Goal: Entertainment & Leisure: Browse casually

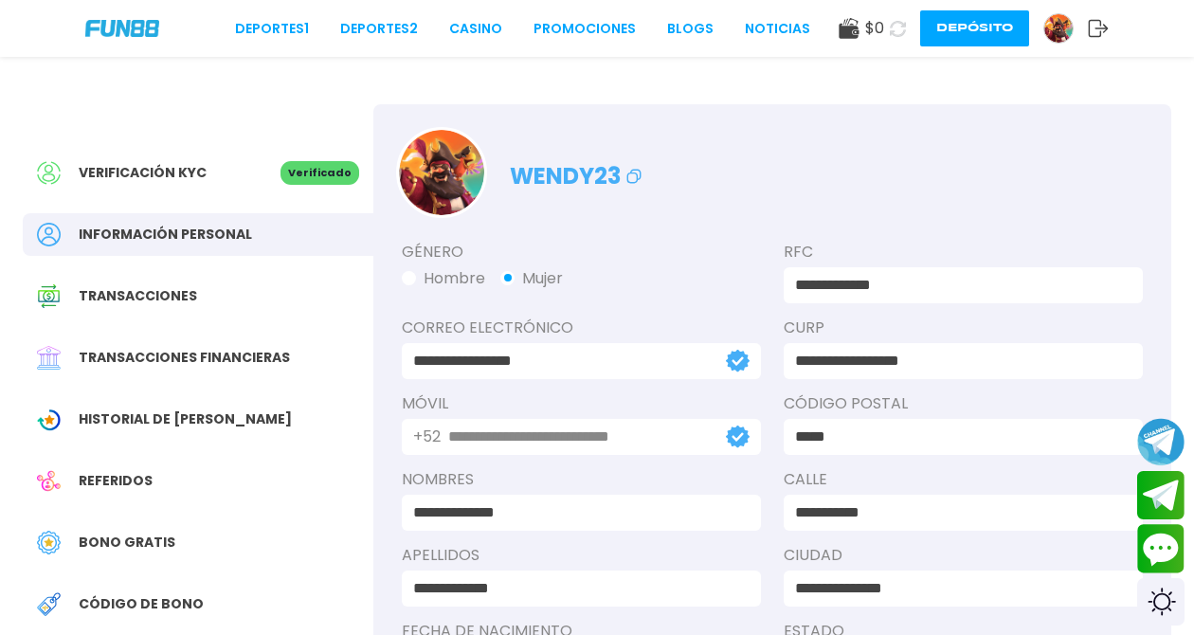
click at [904, 26] on icon at bounding box center [898, 29] width 16 height 16
click at [904, 26] on icon at bounding box center [898, 28] width 22 height 22
click at [906, 18] on button at bounding box center [897, 28] width 27 height 27
click at [901, 28] on icon at bounding box center [898, 29] width 16 height 16
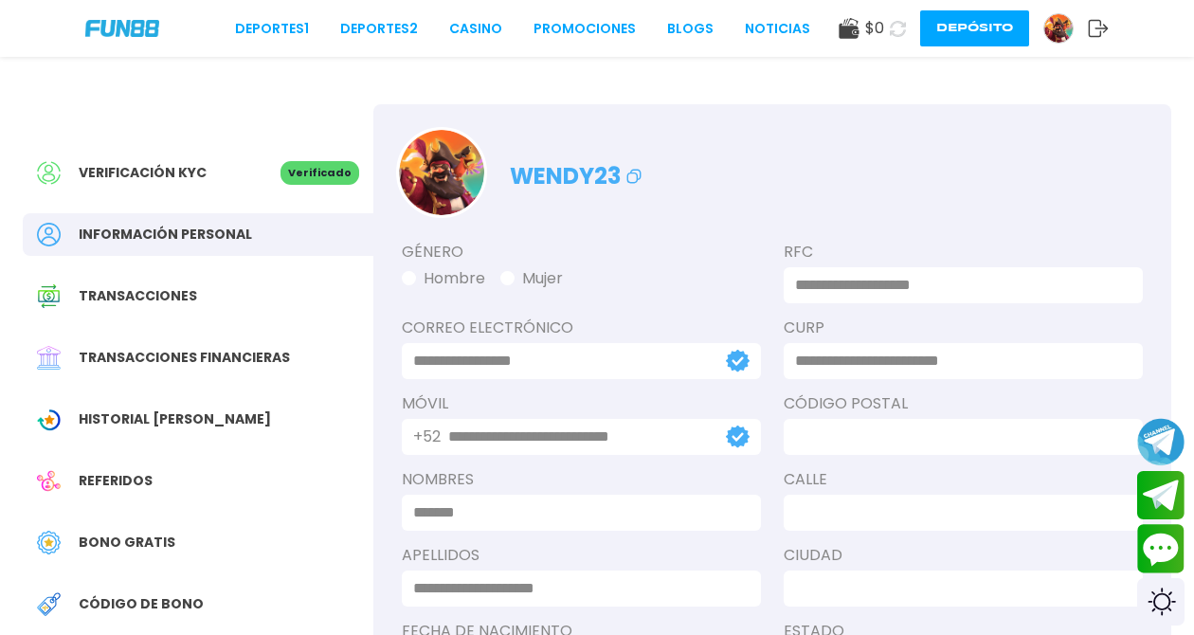
type input "**********"
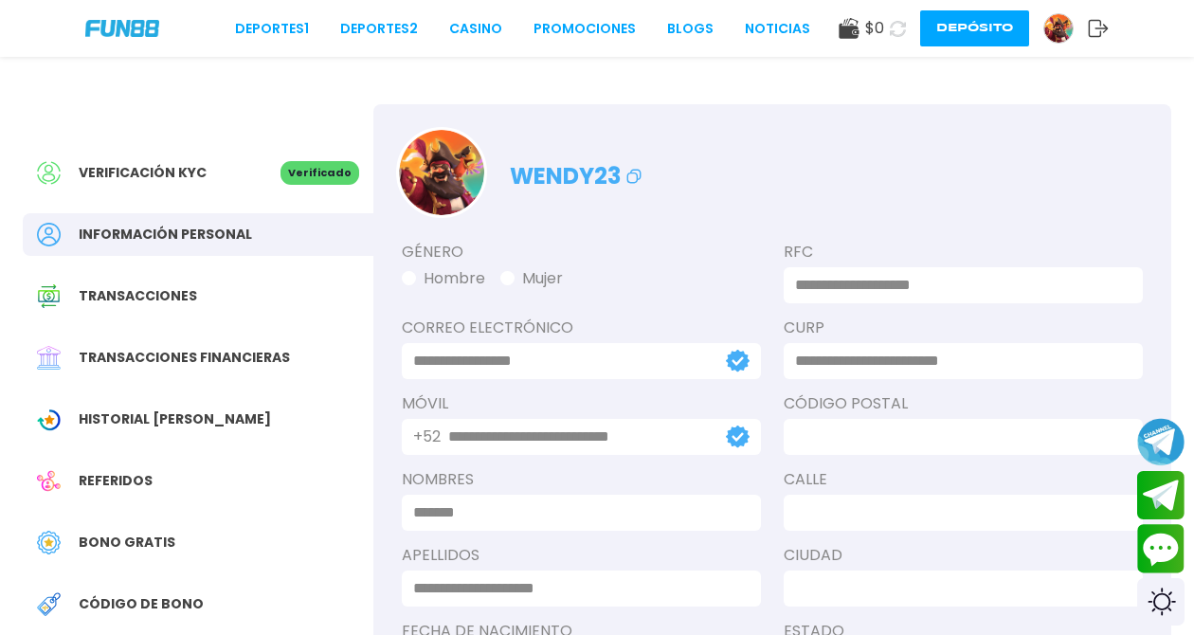
type input "**********"
type input "*****"
type input "**********"
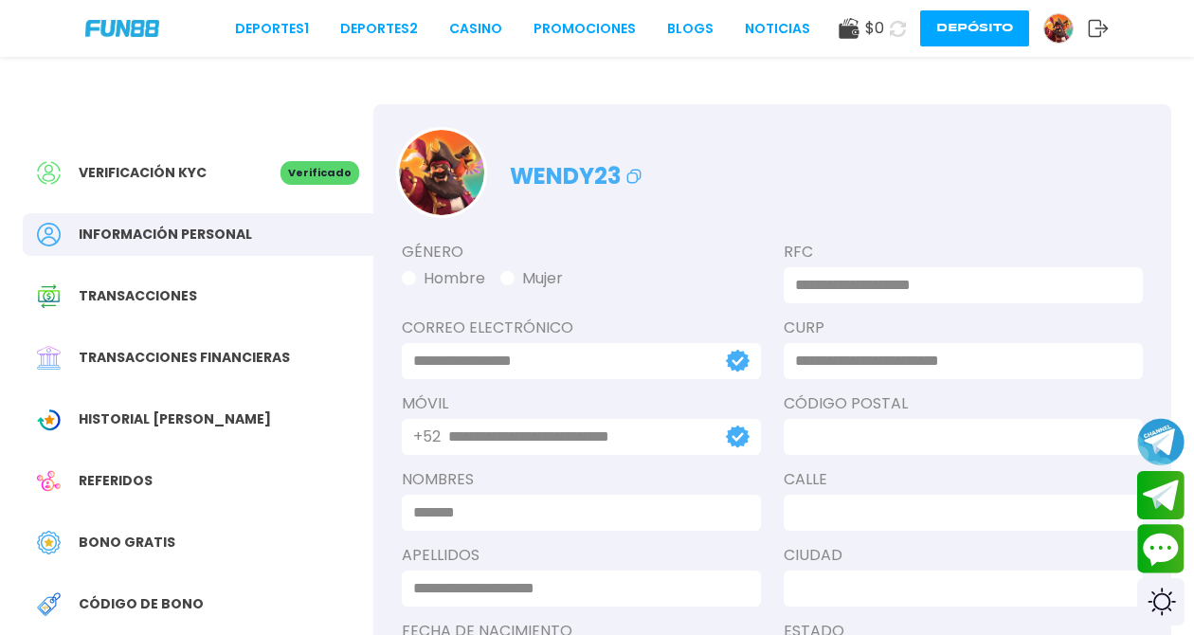
type input "********"
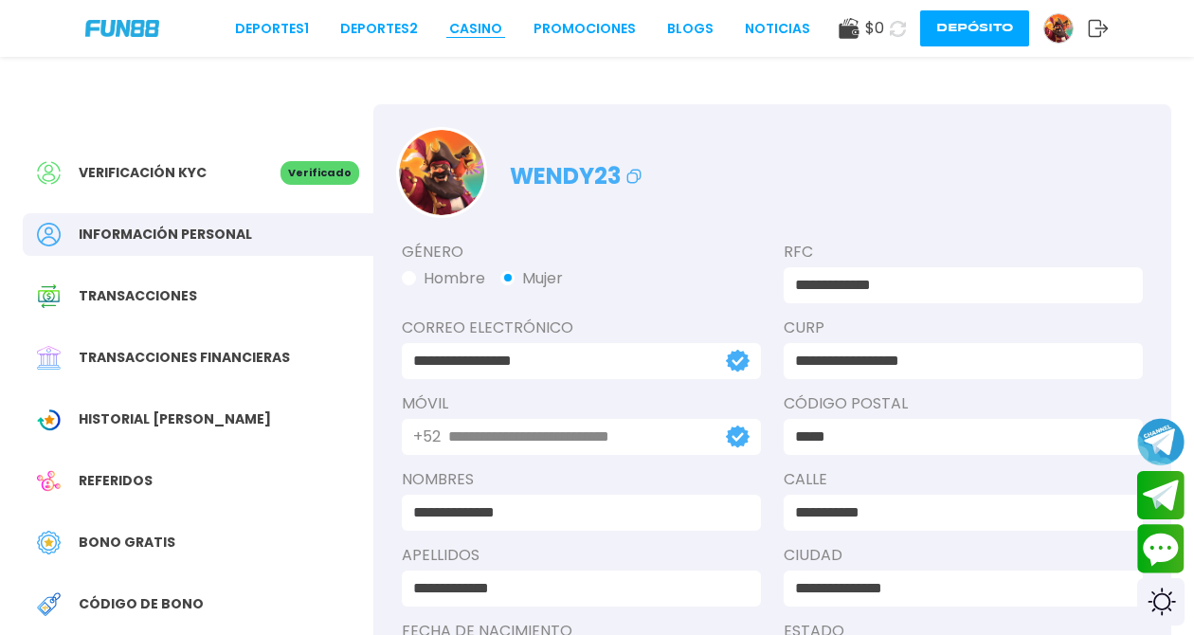
click at [500, 21] on link "CASINO" at bounding box center [475, 29] width 53 height 20
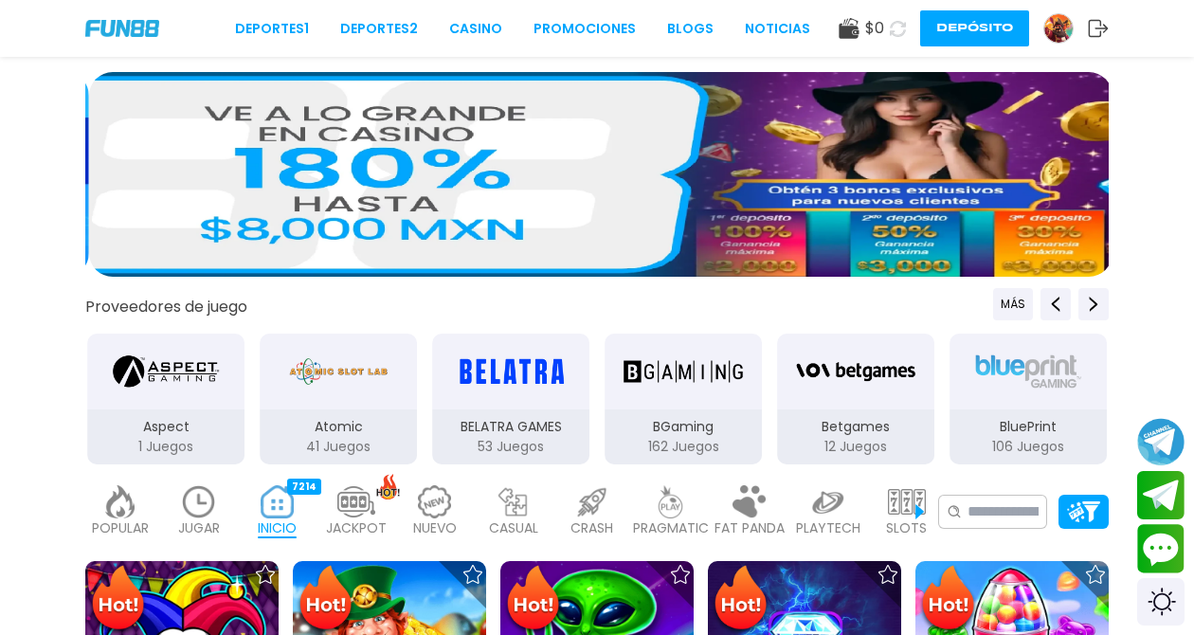
click at [906, 25] on use at bounding box center [898, 28] width 16 height 16
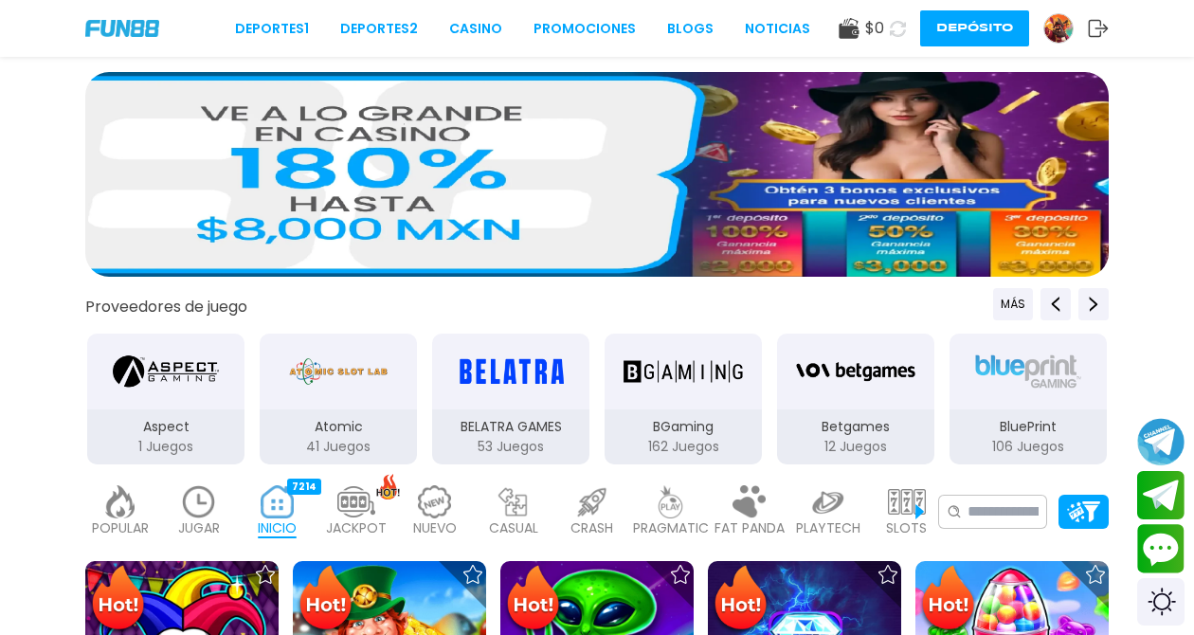
click at [906, 25] on use at bounding box center [898, 28] width 16 height 16
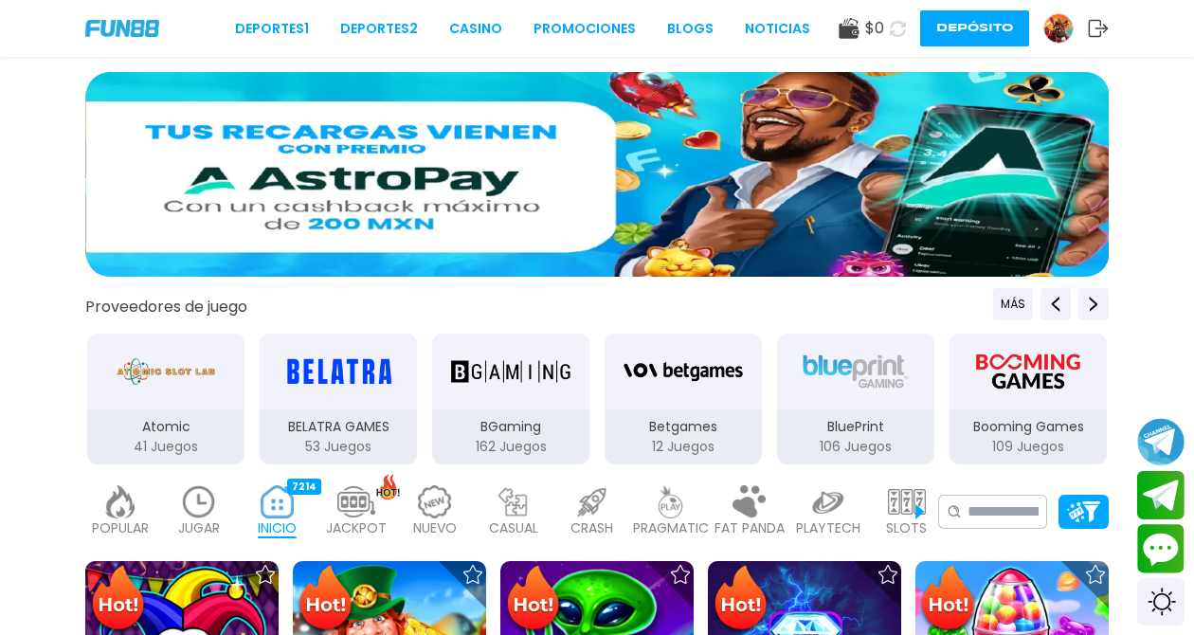
click at [901, 19] on button at bounding box center [897, 28] width 27 height 27
click at [901, 19] on button at bounding box center [897, 28] width 36 height 36
click at [907, 27] on icon at bounding box center [898, 28] width 18 height 18
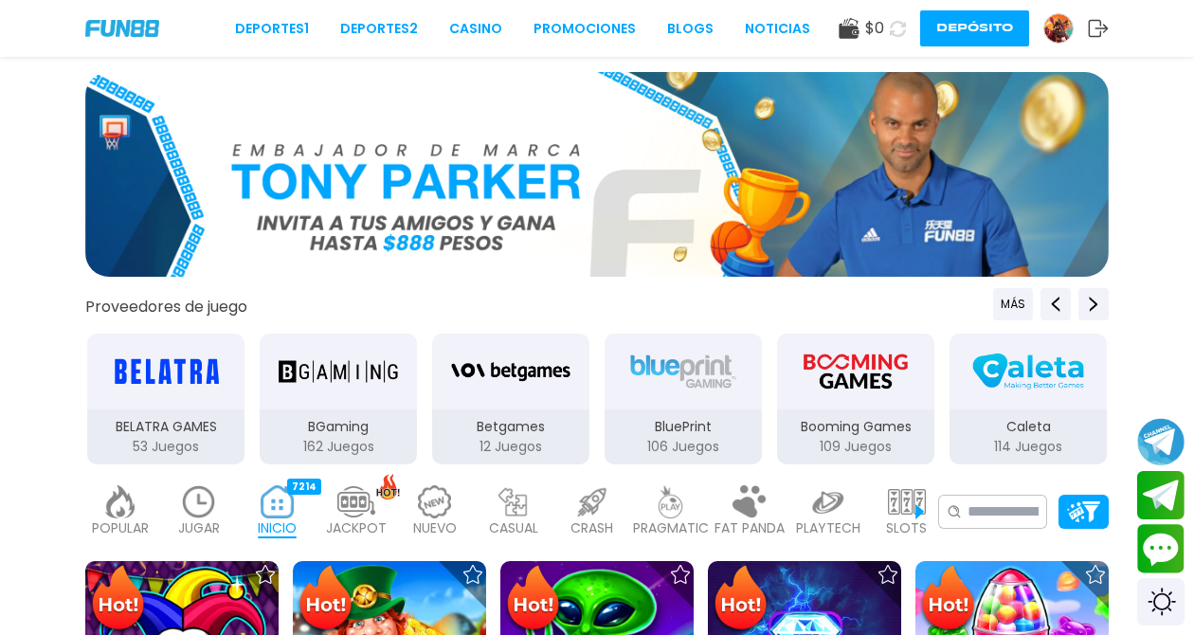
click at [908, 27] on icon at bounding box center [898, 28] width 23 height 23
click at [906, 27] on icon at bounding box center [897, 28] width 17 height 17
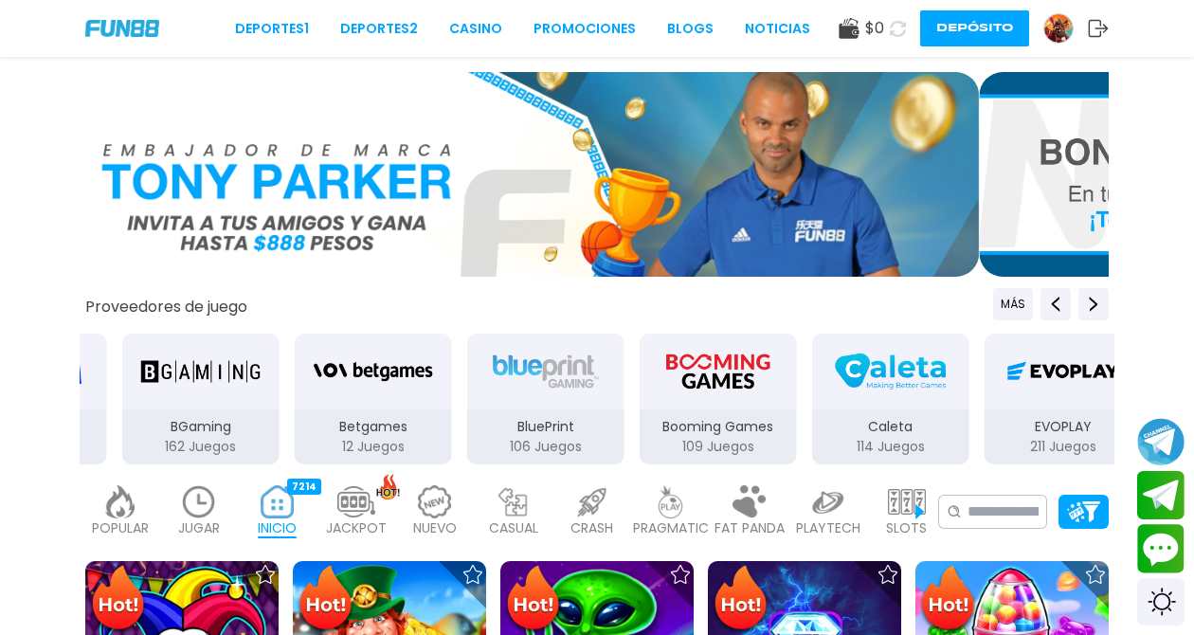
click at [906, 27] on use at bounding box center [897, 28] width 17 height 17
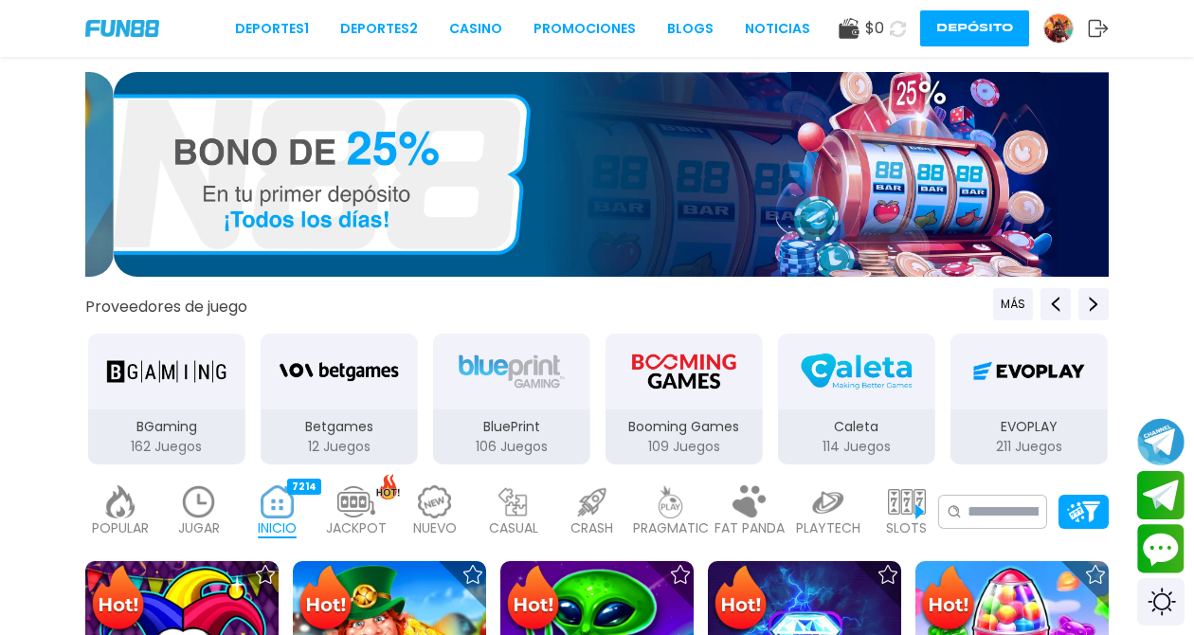
click at [906, 27] on use at bounding box center [897, 28] width 17 height 17
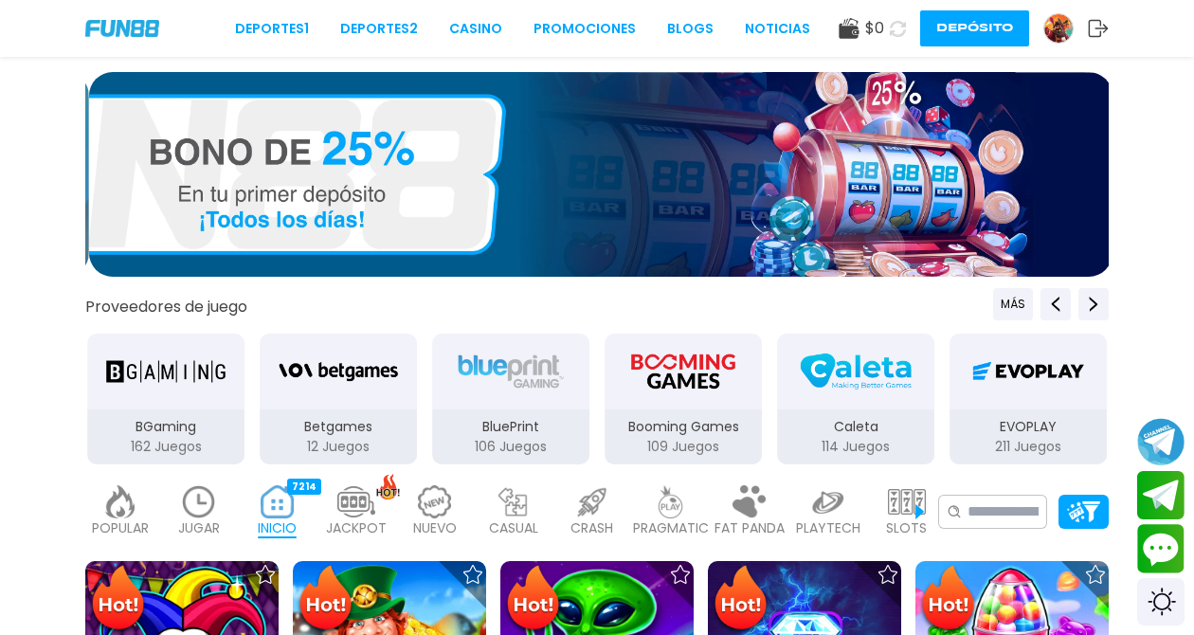
click at [907, 27] on use at bounding box center [898, 28] width 18 height 18
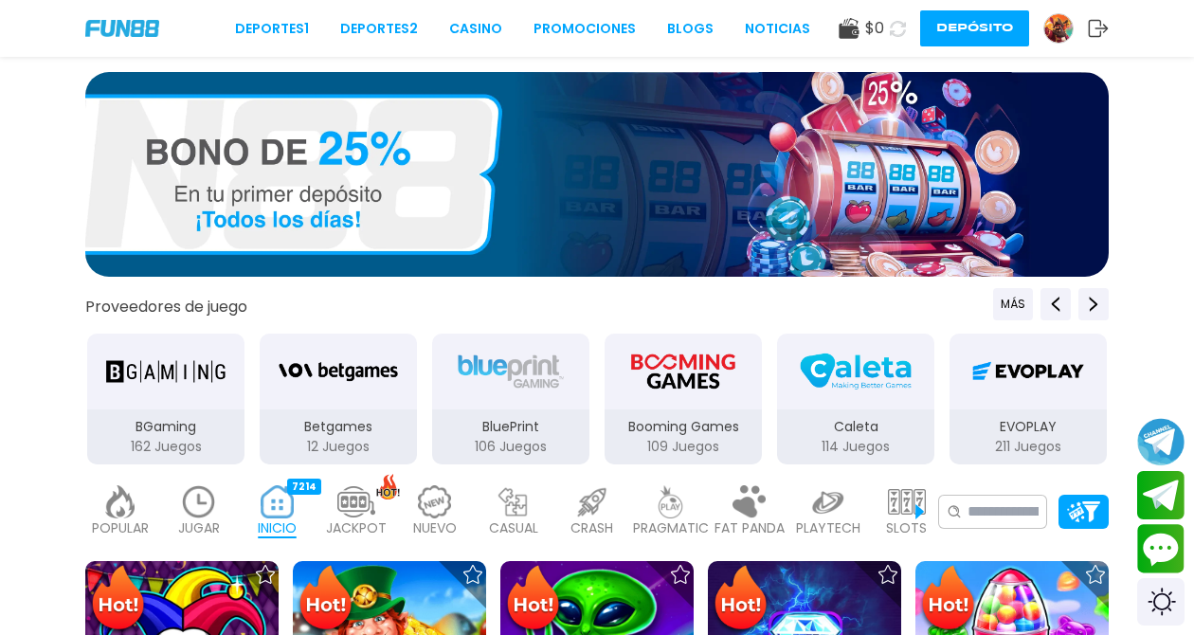
click at [507, 17] on div "Deportes 1 Deportes 2 CASINO Promociones BLOGS NOTICIAS $ 0 Depósito" at bounding box center [597, 28] width 1194 height 57
click at [509, 33] on div "Deportes 1 Deportes 2 CASINO Promociones BLOGS NOTICIAS" at bounding box center [522, 29] width 575 height 20
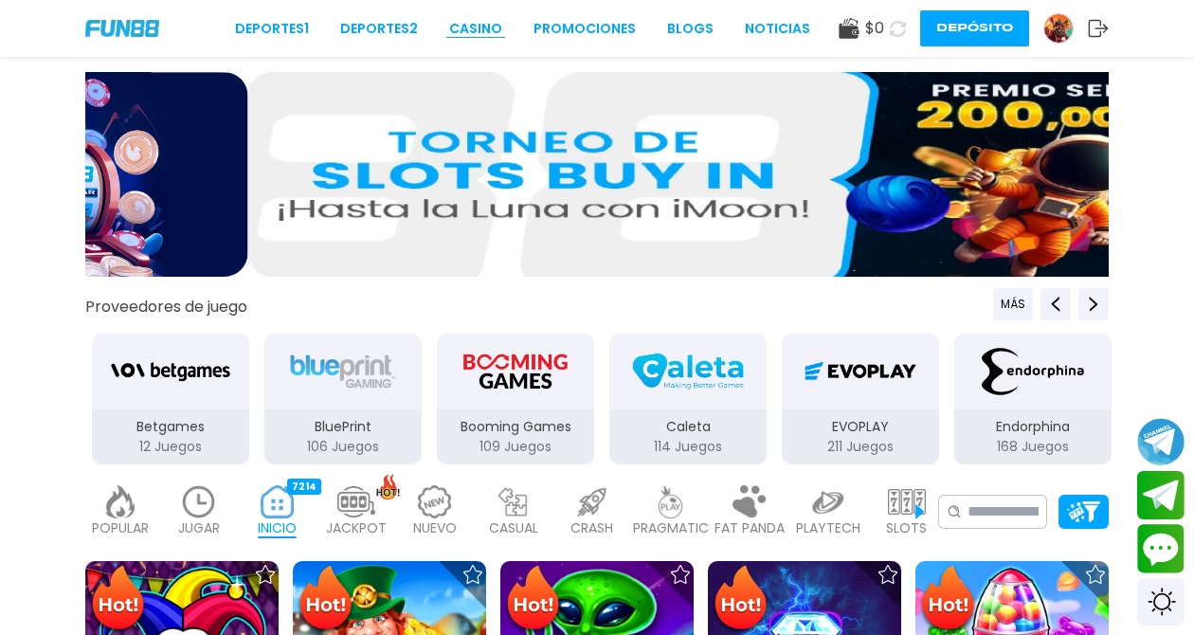
click at [495, 25] on link "CASINO" at bounding box center [475, 29] width 53 height 20
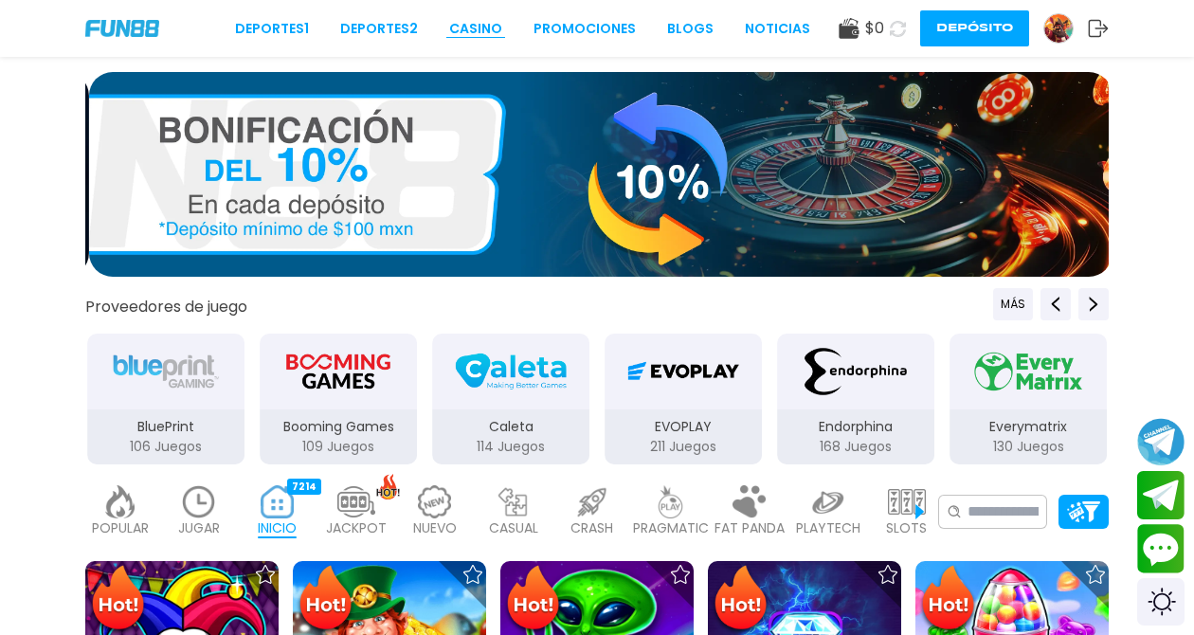
click at [478, 21] on link "CASINO" at bounding box center [475, 29] width 53 height 20
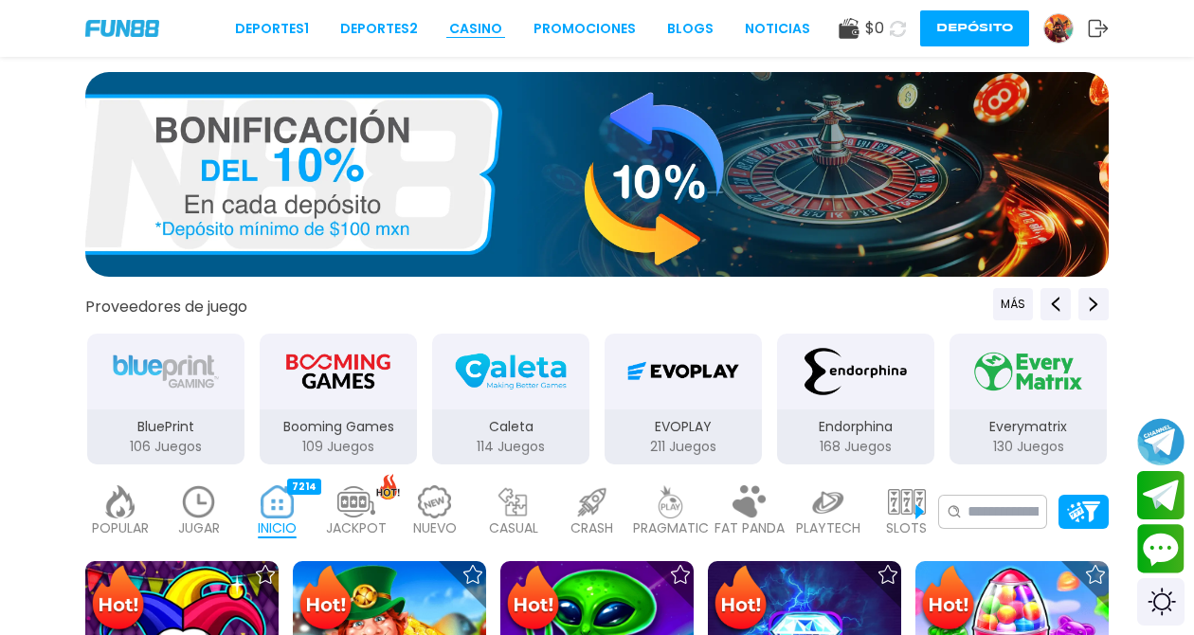
click at [478, 21] on link "CASINO" at bounding box center [475, 29] width 53 height 20
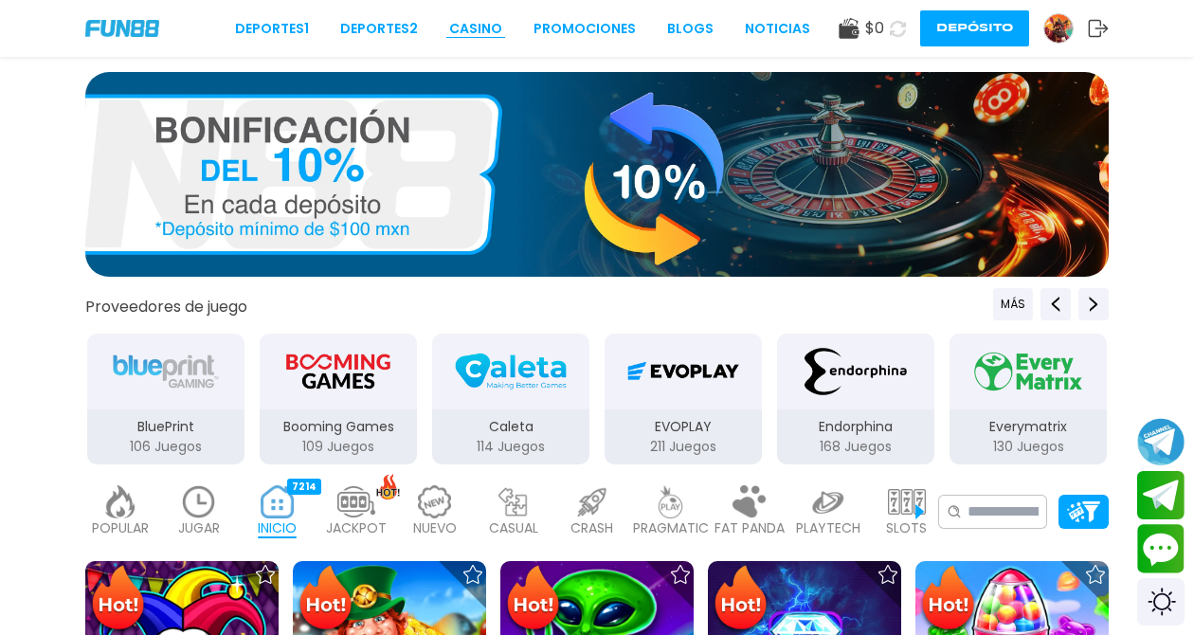
click at [478, 21] on link "CASINO" at bounding box center [475, 29] width 53 height 20
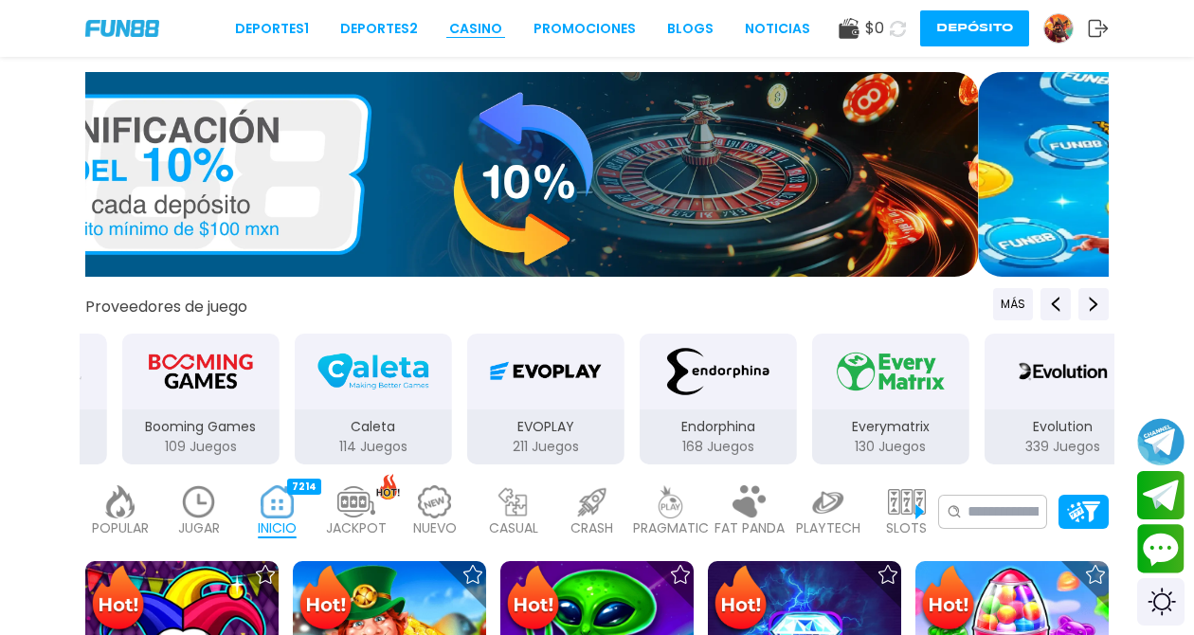
click at [478, 21] on link "CASINO" at bounding box center [475, 29] width 53 height 20
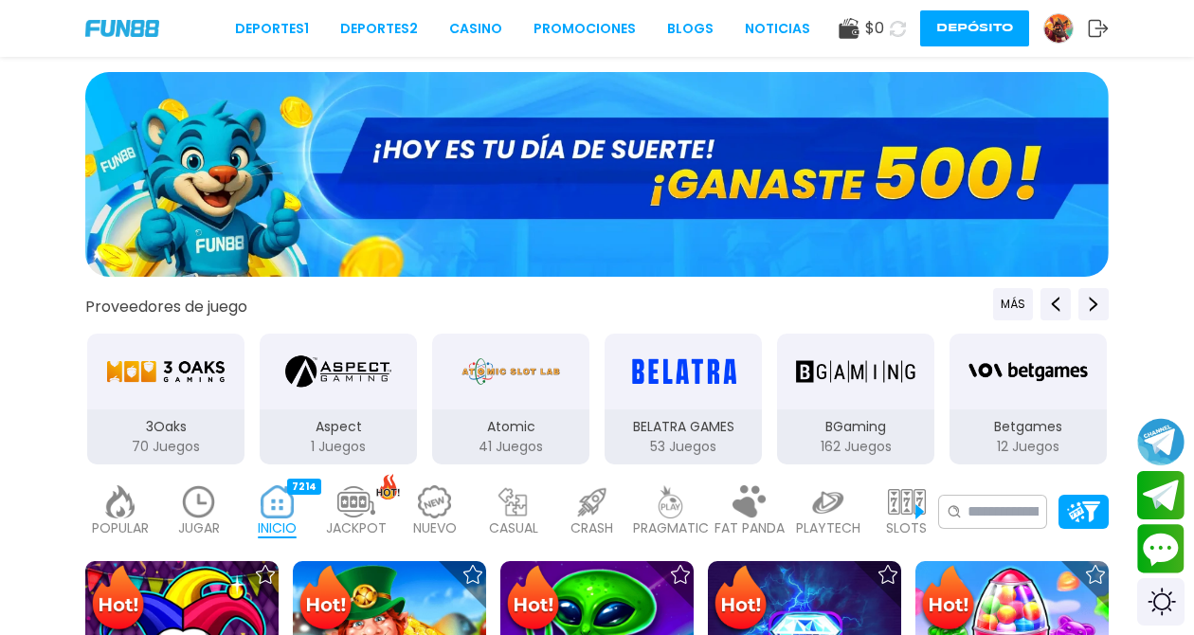
click at [907, 28] on use at bounding box center [898, 28] width 18 height 18
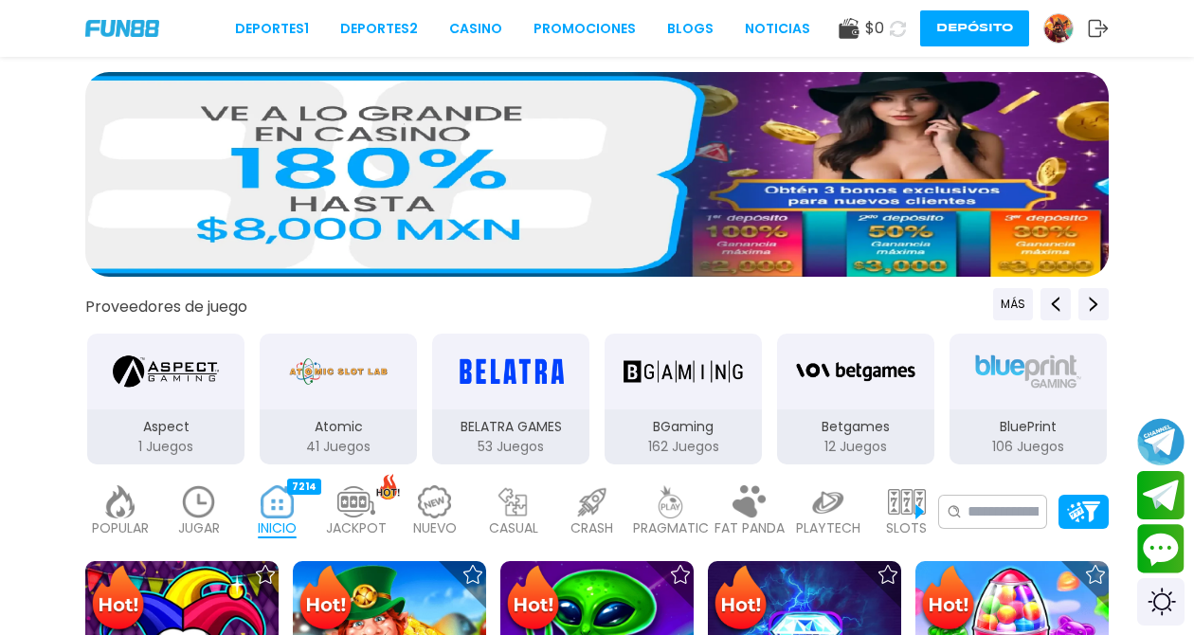
click at [906, 28] on use at bounding box center [897, 28] width 17 height 17
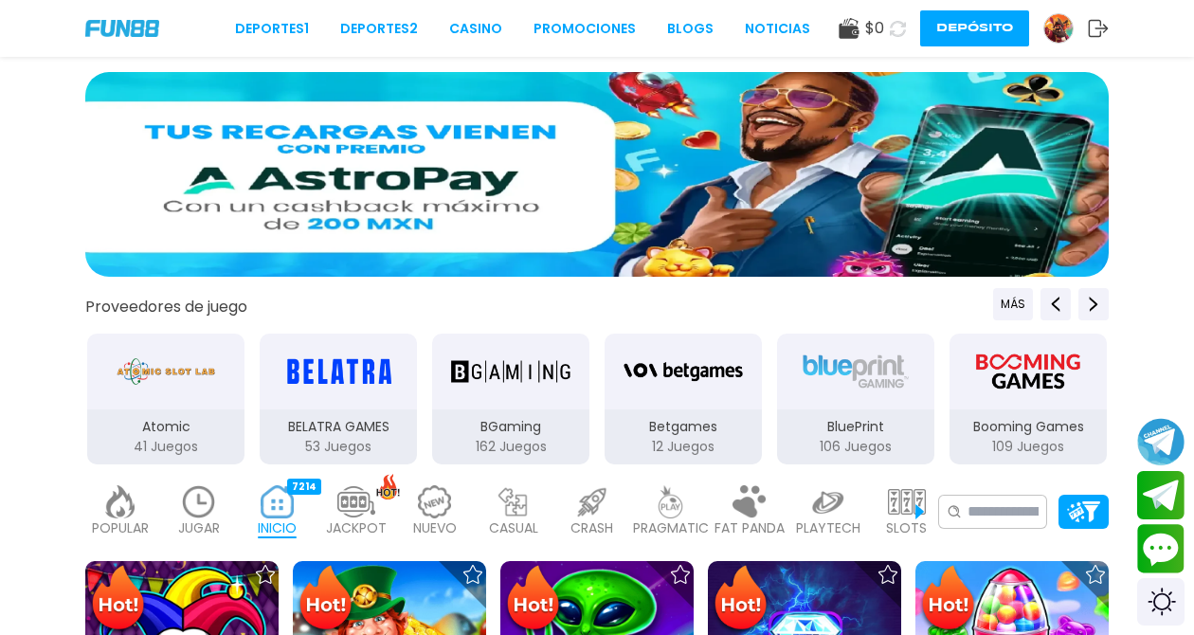
click at [1097, 27] on use at bounding box center [1099, 28] width 20 height 17
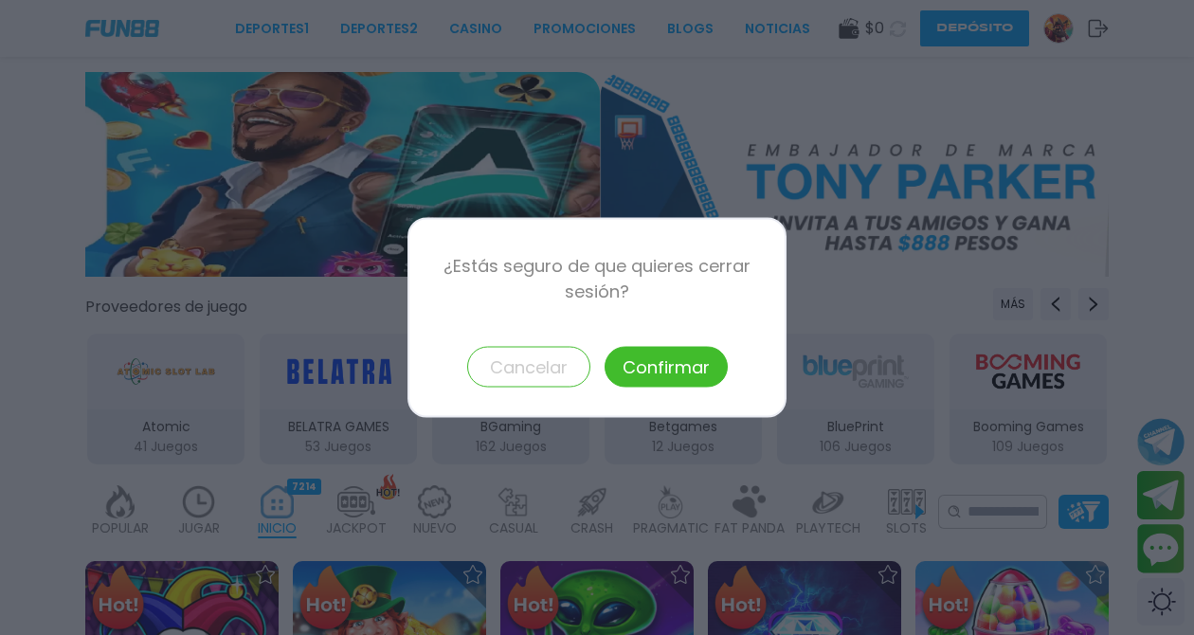
click at [655, 358] on button "Confirmar" at bounding box center [665, 367] width 123 height 41
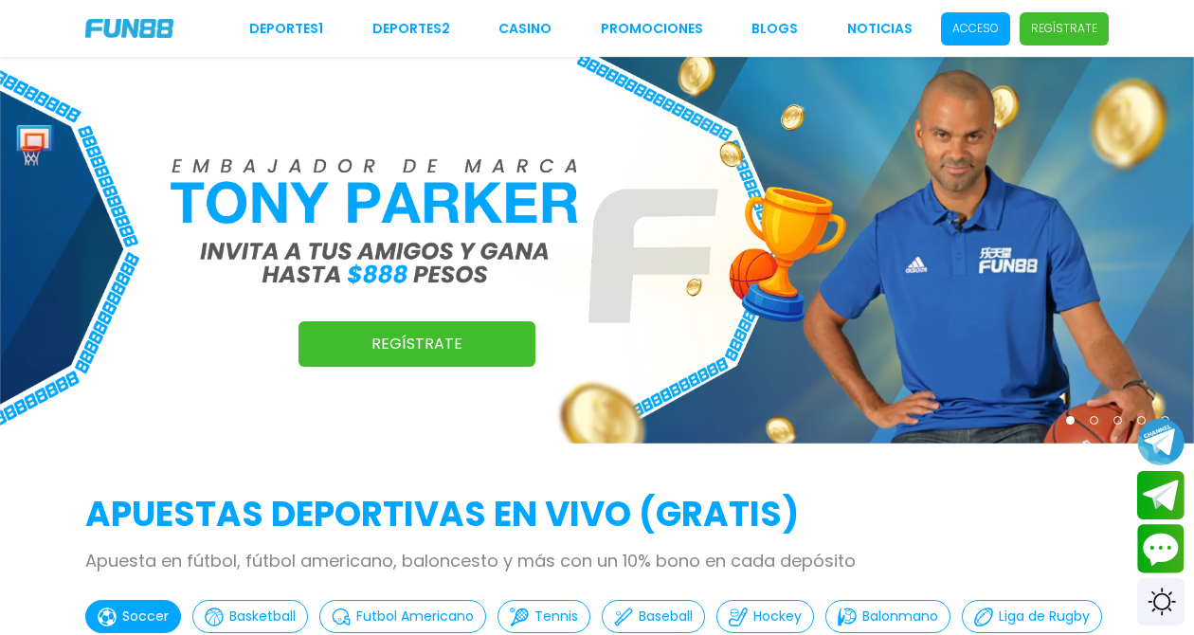
scroll to position [3767, 0]
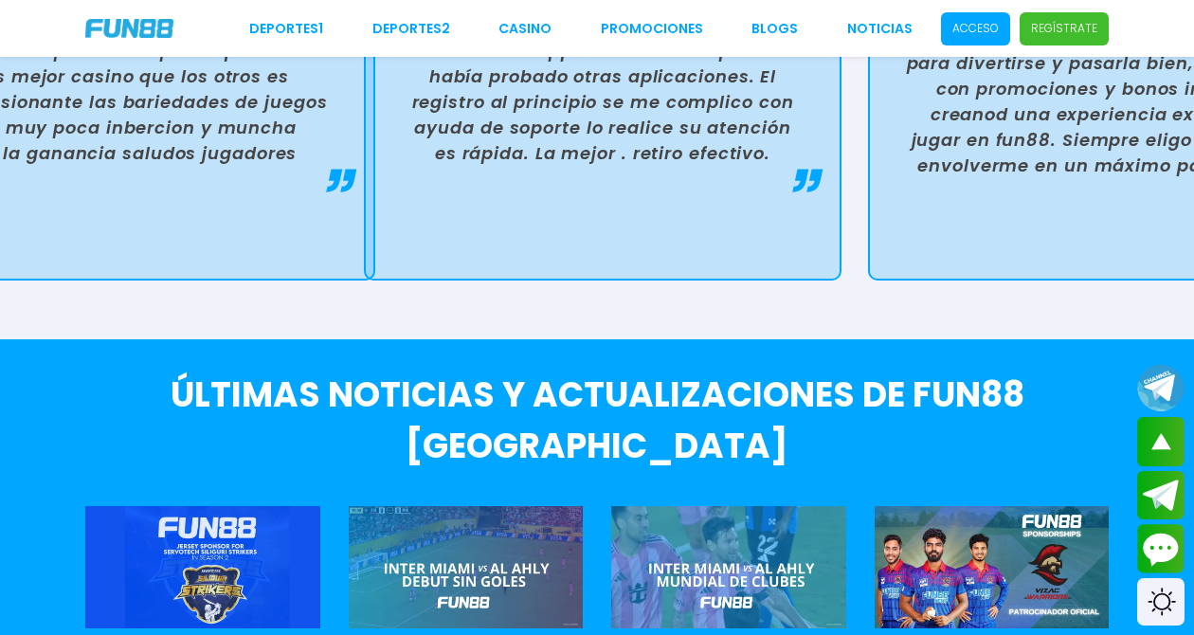
click at [999, 25] on p "Acceso" at bounding box center [975, 28] width 46 height 17
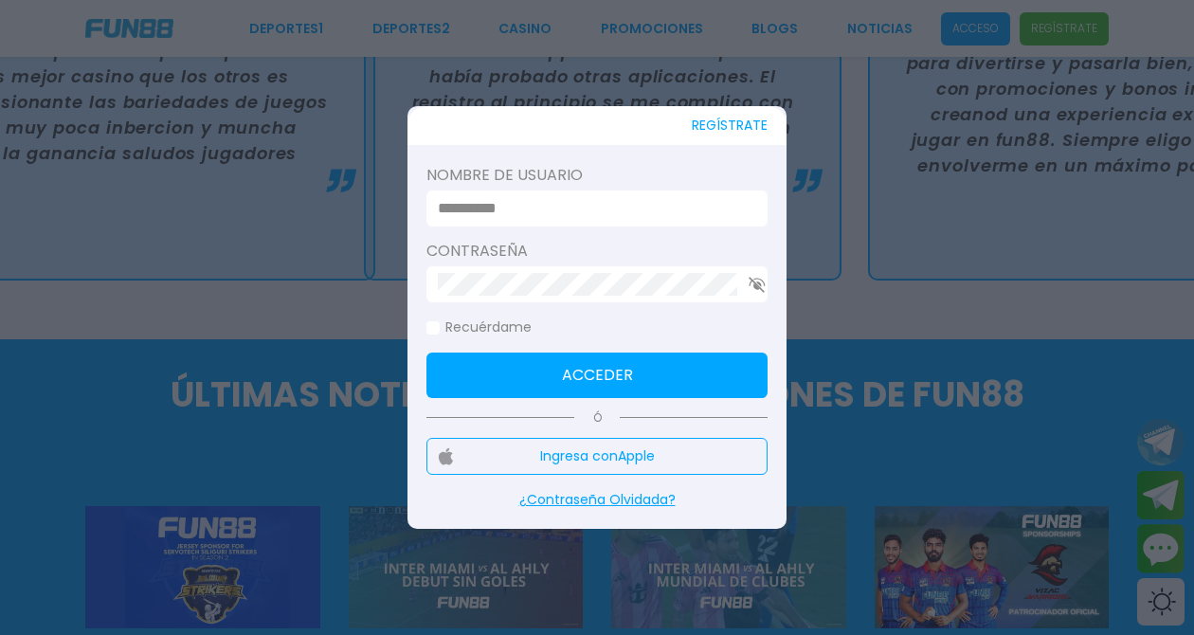
scroll to position [0, 0]
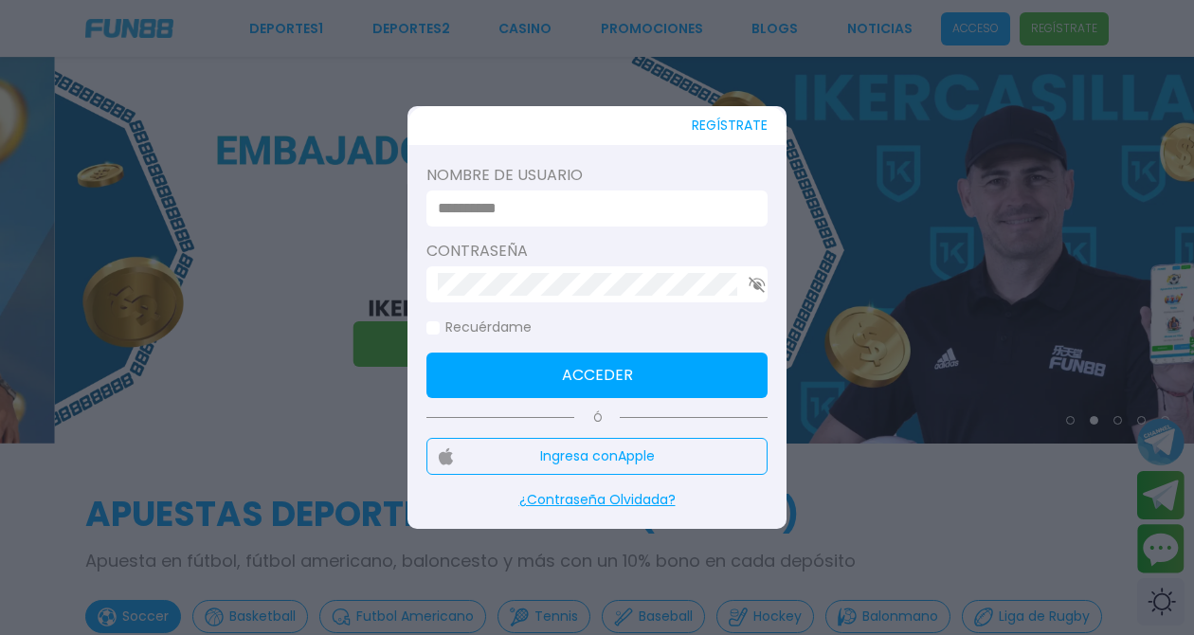
click at [481, 215] on input at bounding box center [591, 208] width 307 height 23
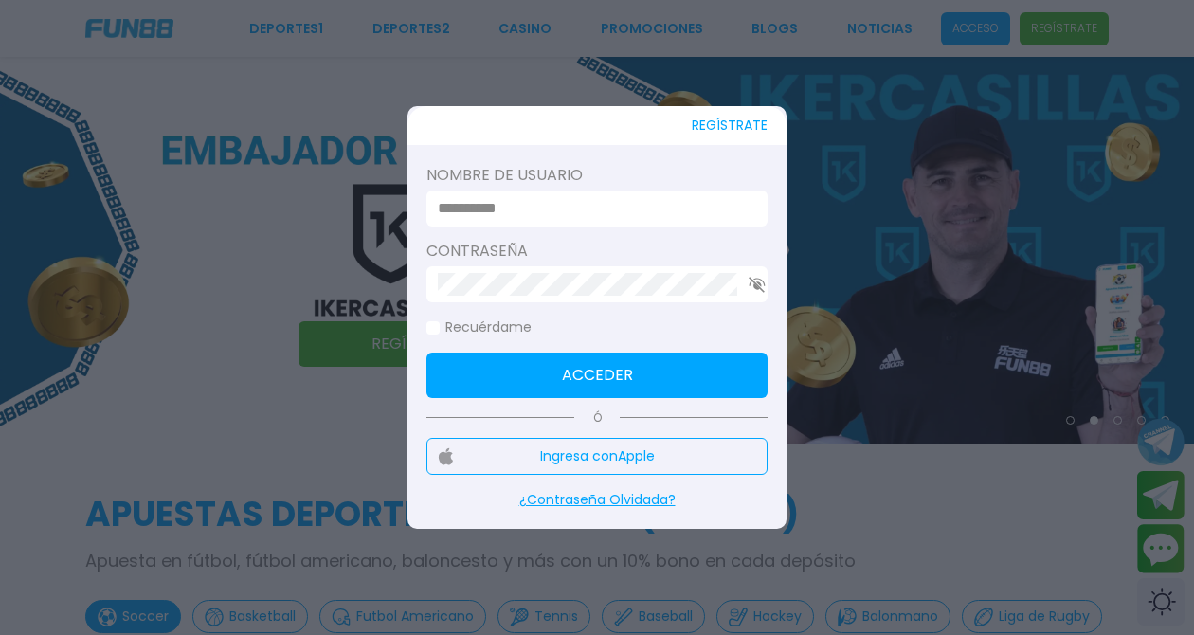
type input "*******"
click at [749, 290] on use "button" at bounding box center [756, 285] width 16 height 16
click at [700, 374] on button "Acceder" at bounding box center [596, 374] width 341 height 45
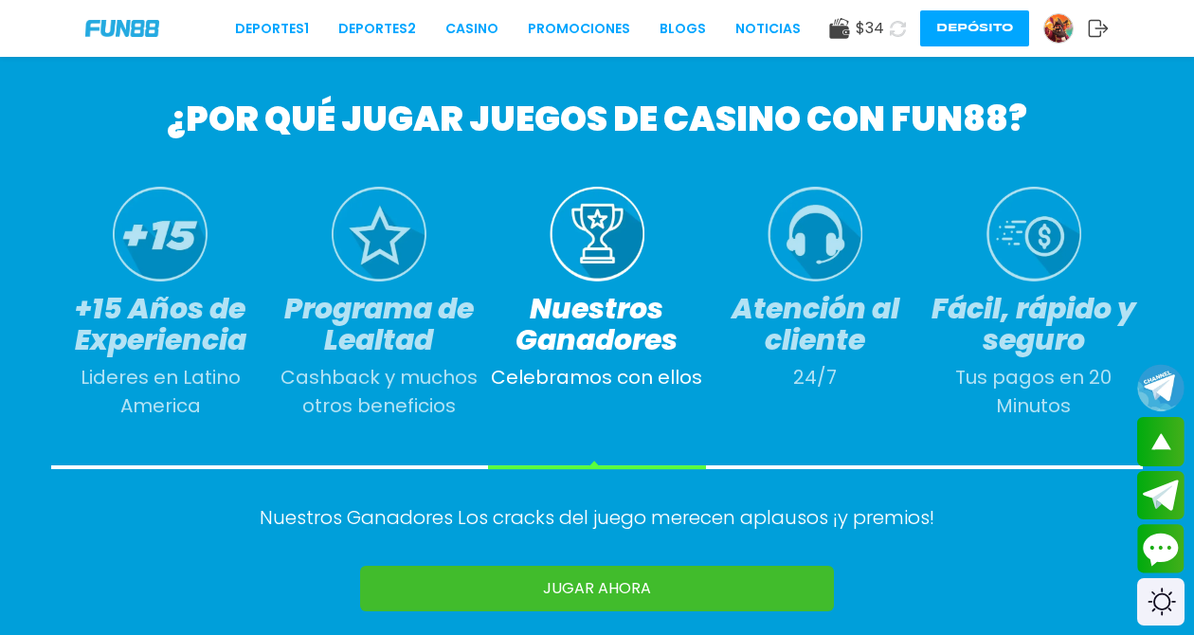
scroll to position [918, 0]
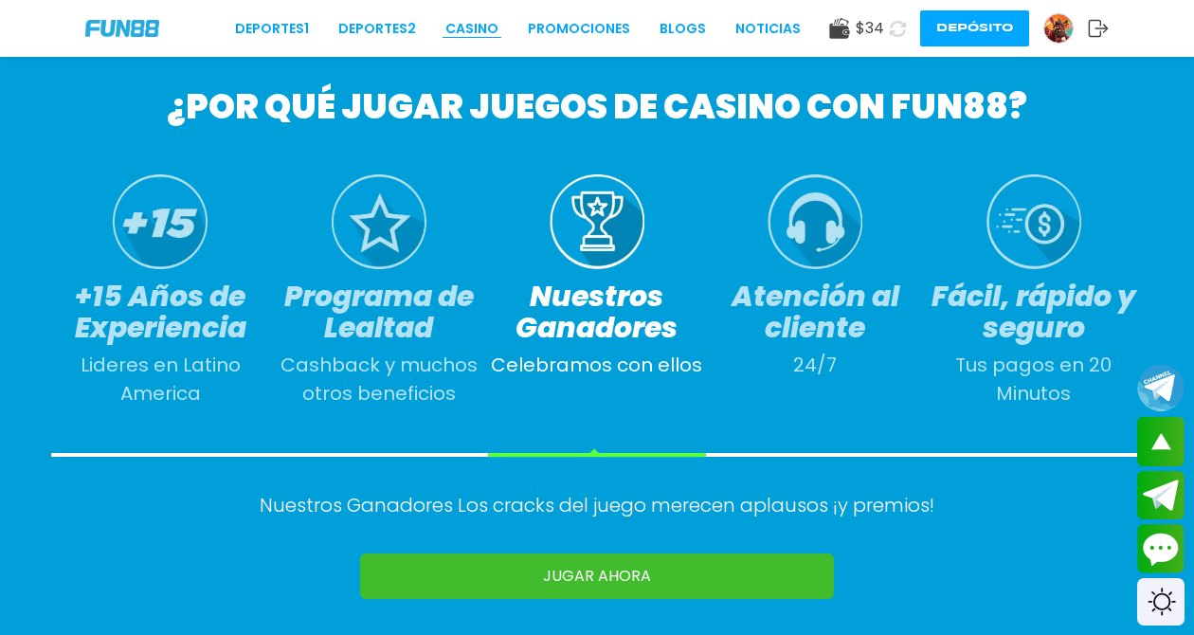
click at [496, 23] on link "CASINO" at bounding box center [471, 29] width 53 height 20
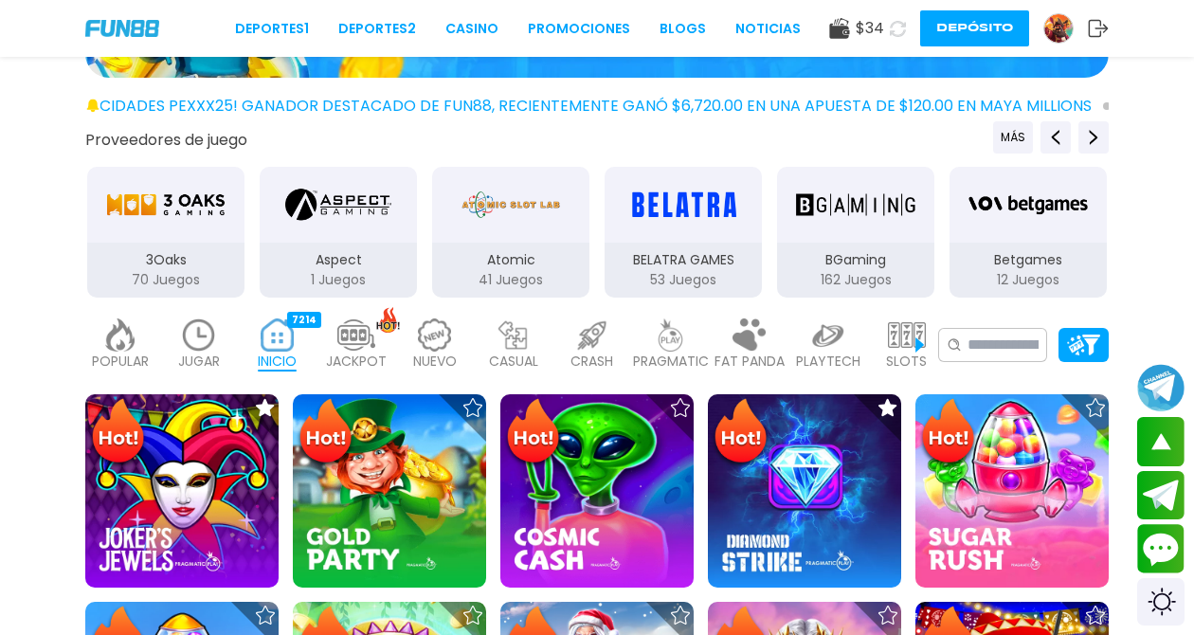
scroll to position [188, 0]
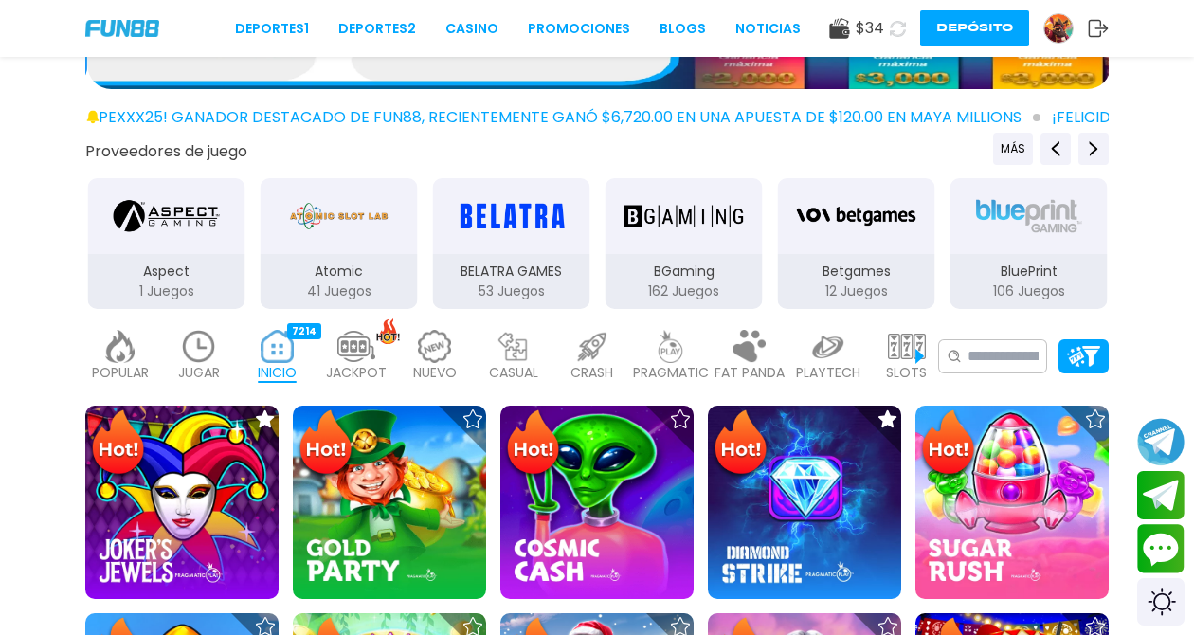
click at [203, 336] on img at bounding box center [199, 346] width 38 height 33
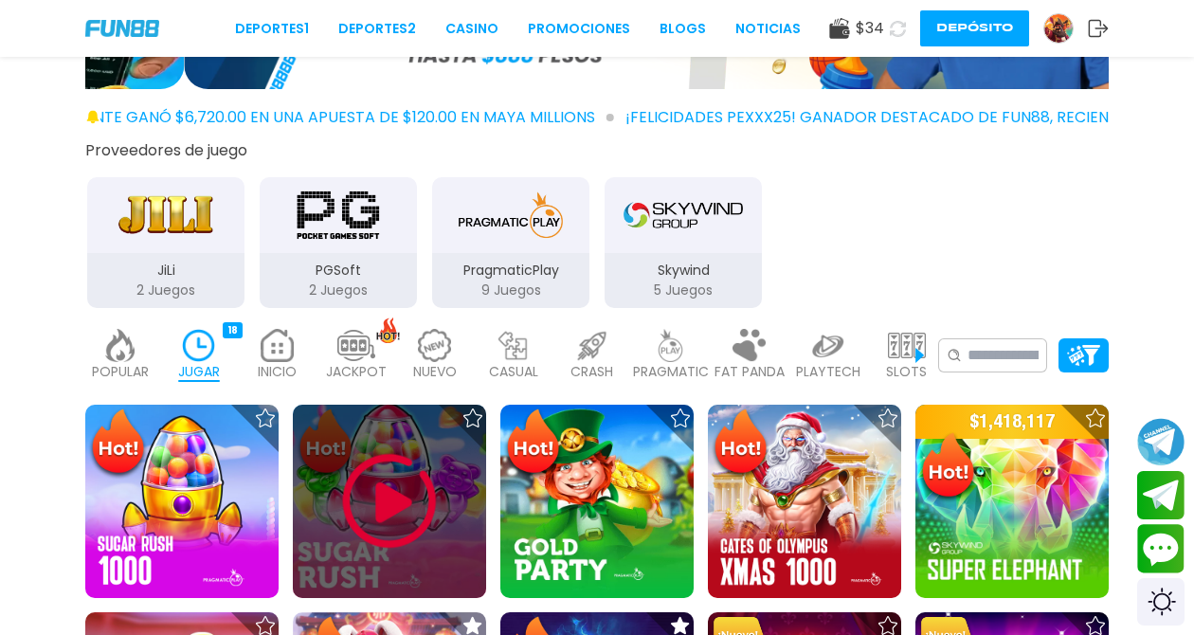
click at [403, 466] on img at bounding box center [390, 501] width 114 height 114
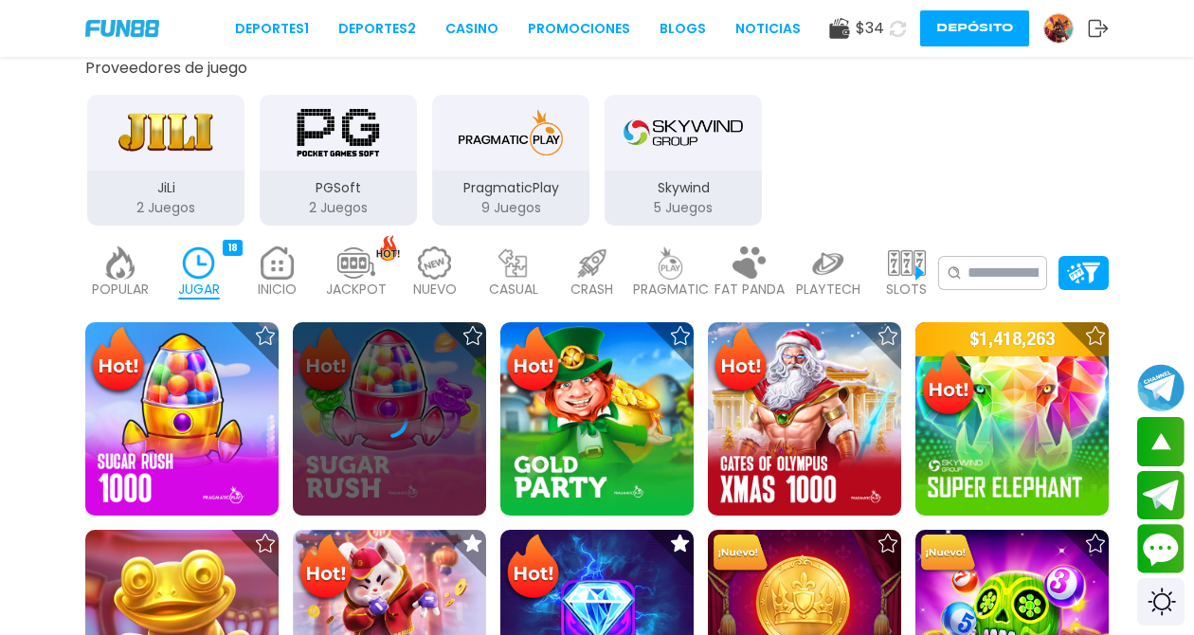
scroll to position [498, 0]
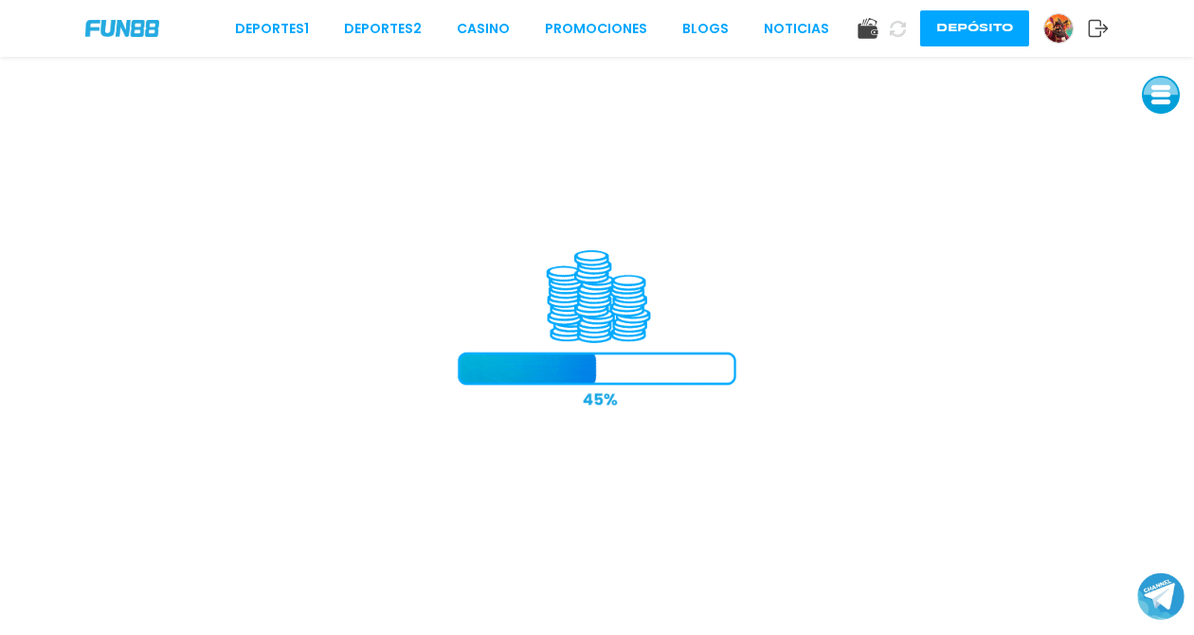
click at [904, 25] on icon at bounding box center [898, 29] width 16 height 16
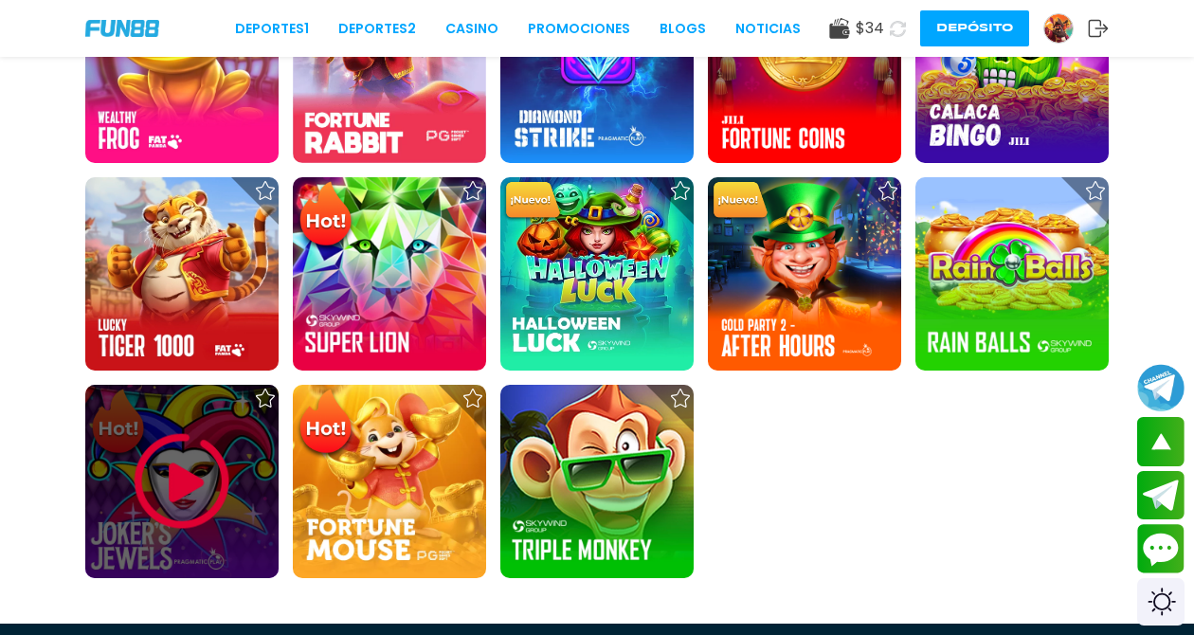
scroll to position [896, 0]
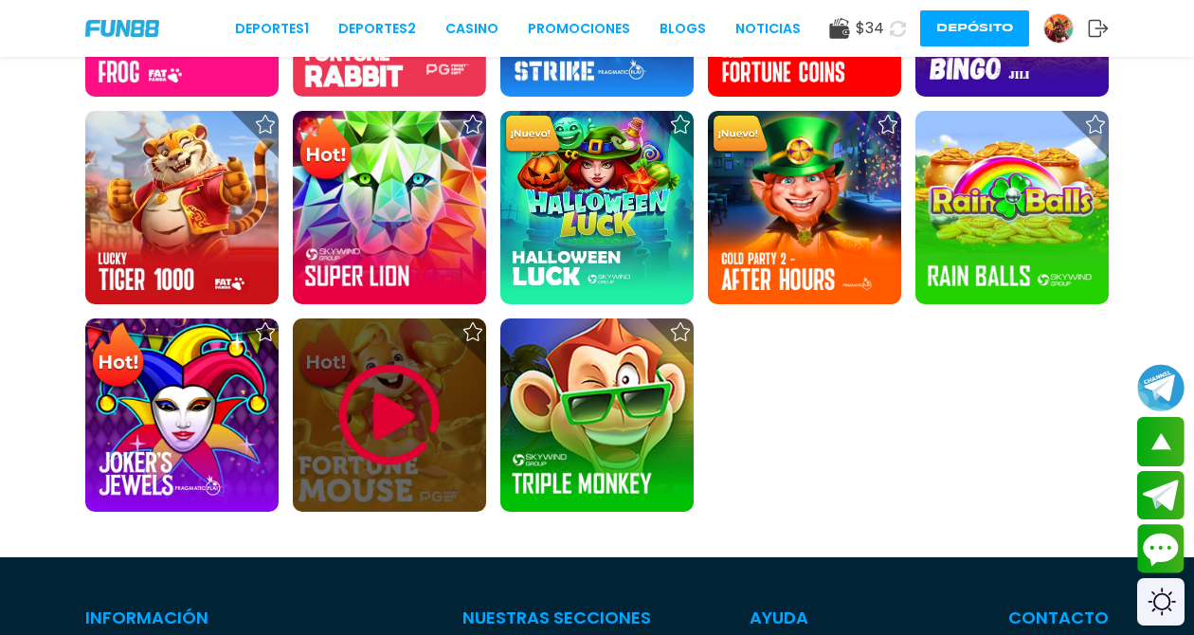
click at [399, 389] on img at bounding box center [390, 415] width 114 height 114
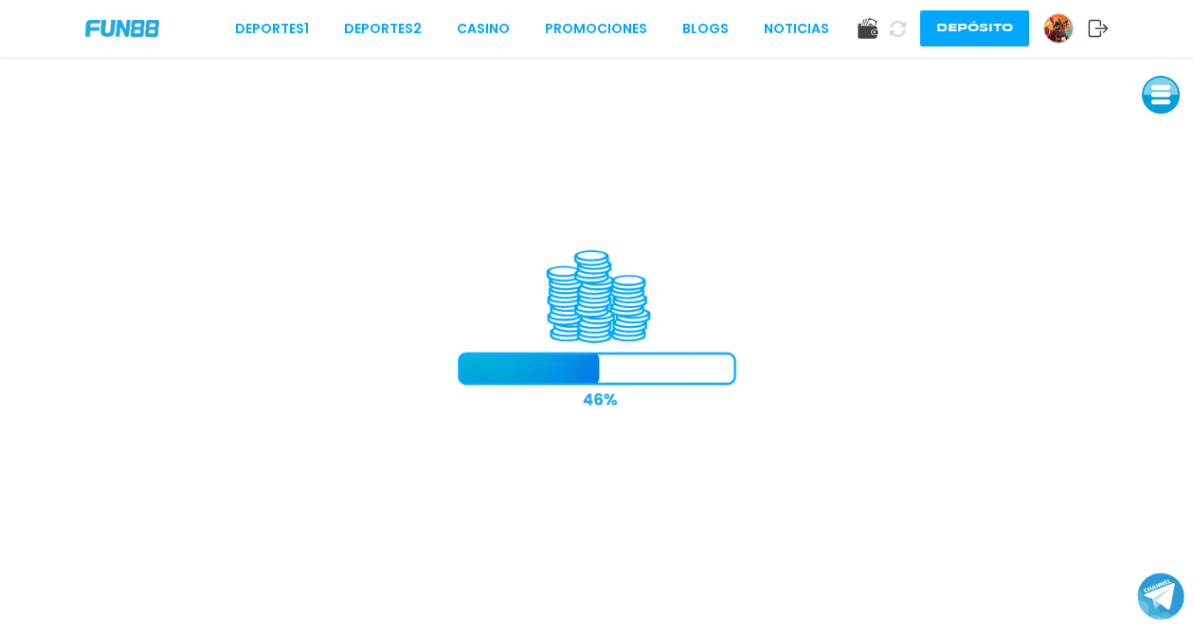
click at [906, 30] on use at bounding box center [898, 28] width 16 height 16
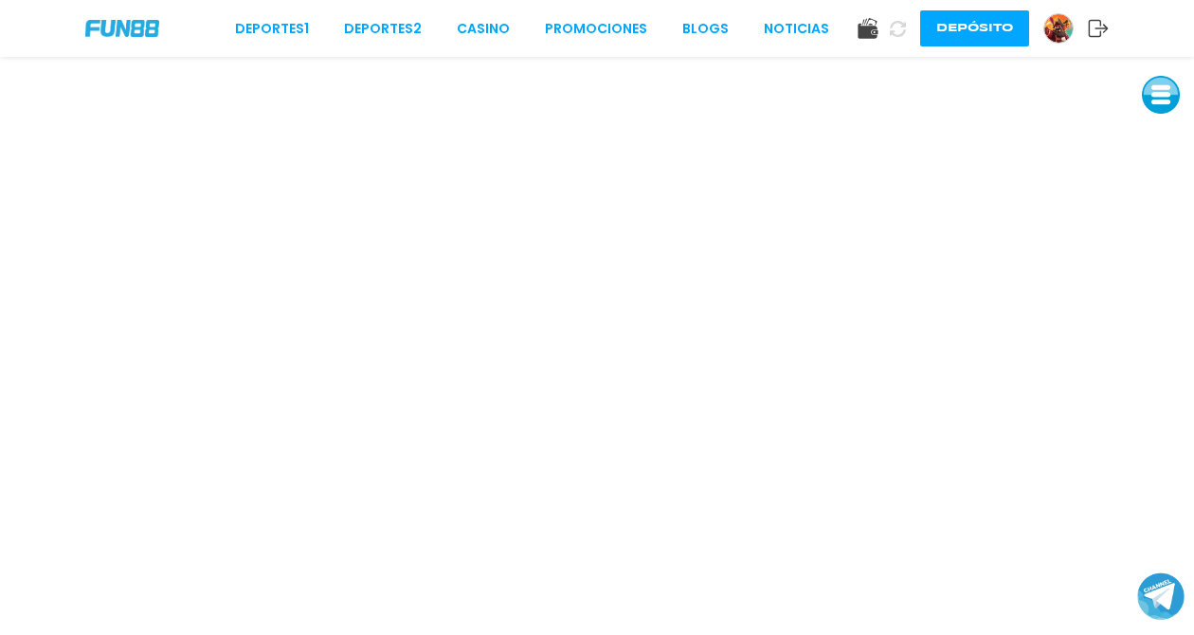
click at [905, 27] on icon at bounding box center [898, 29] width 16 height 16
click at [510, 28] on link "CASINO" at bounding box center [483, 29] width 53 height 20
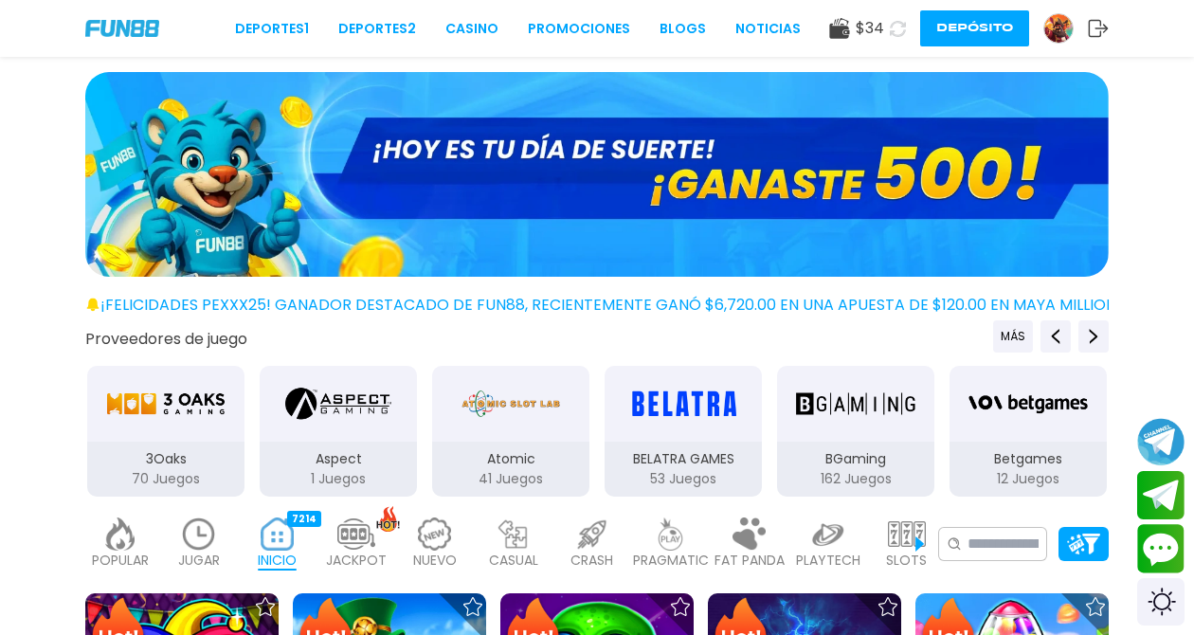
click at [189, 517] on img at bounding box center [199, 533] width 38 height 33
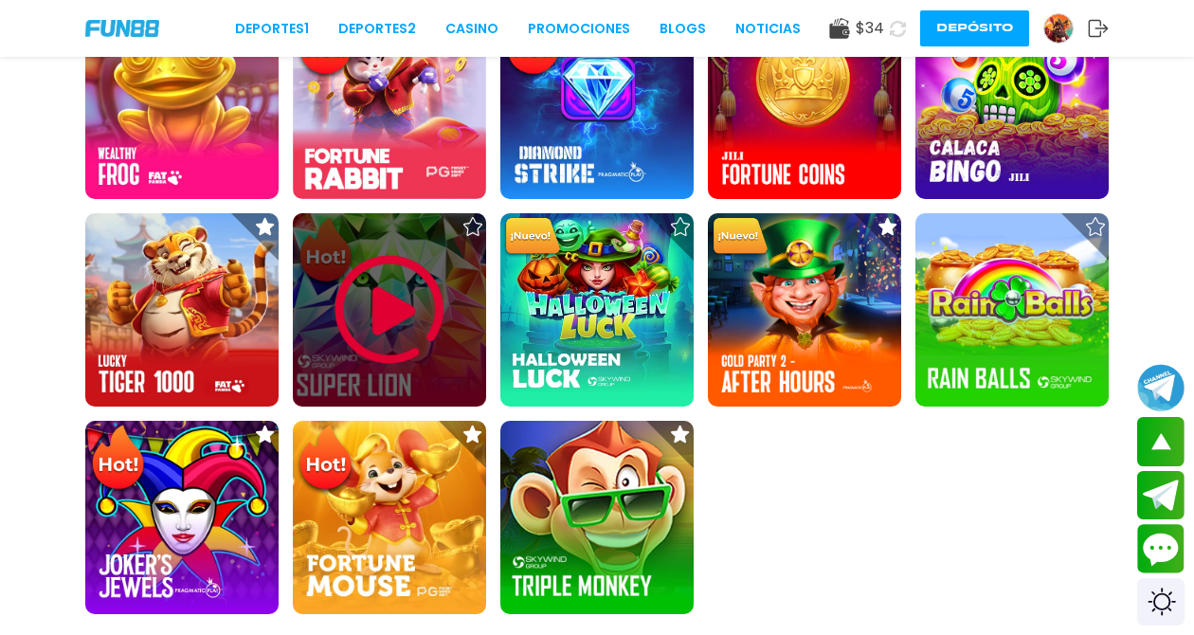
scroll to position [831, 0]
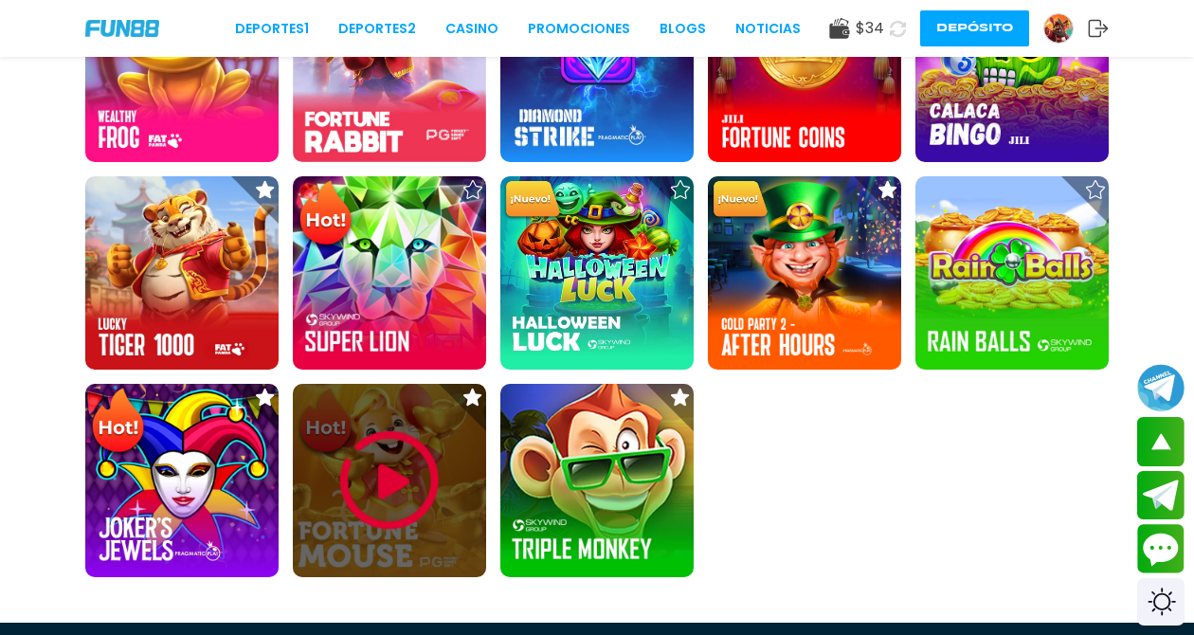
click at [401, 447] on img at bounding box center [390, 481] width 114 height 114
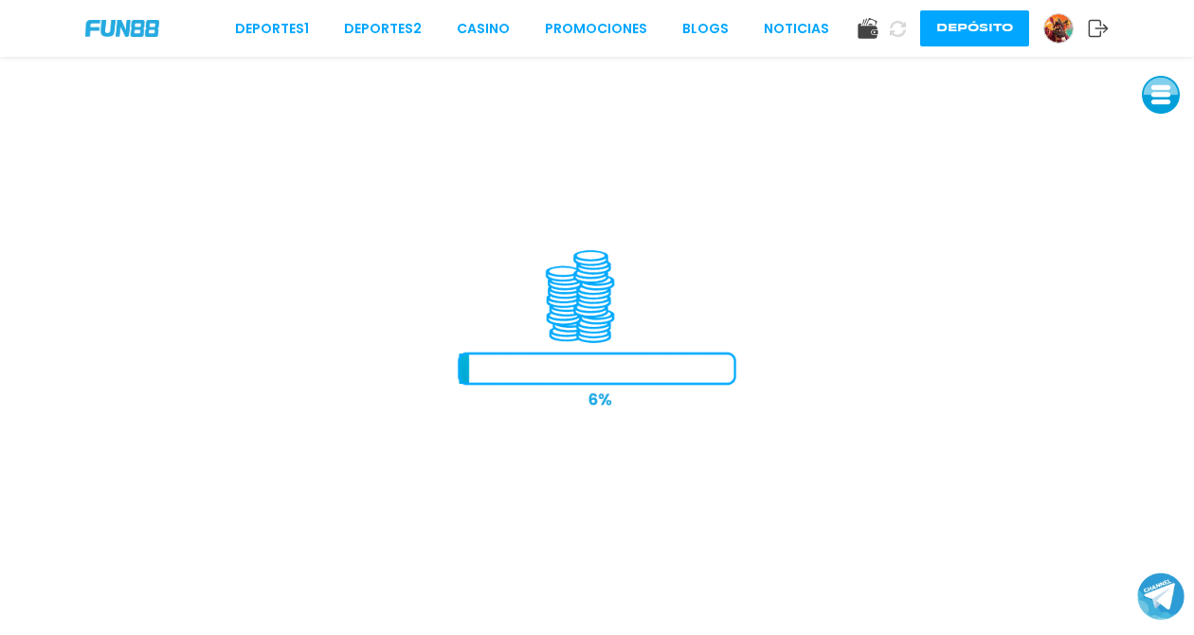
click at [1090, 34] on icon at bounding box center [1098, 28] width 21 height 19
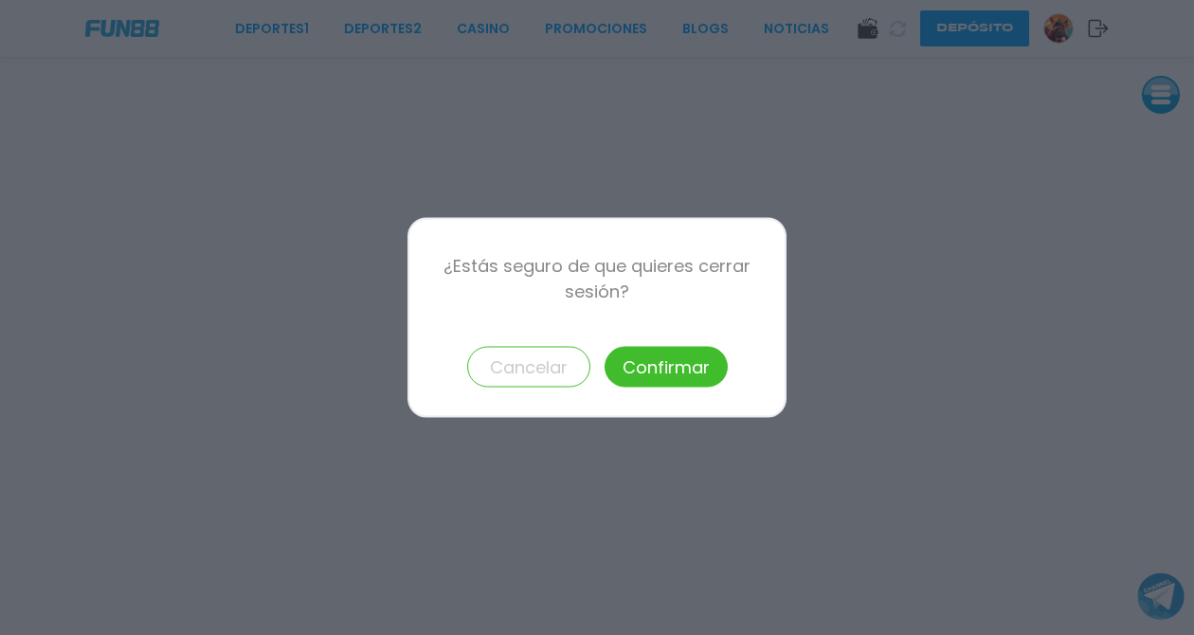
click at [678, 378] on button "Confirmar" at bounding box center [665, 367] width 123 height 41
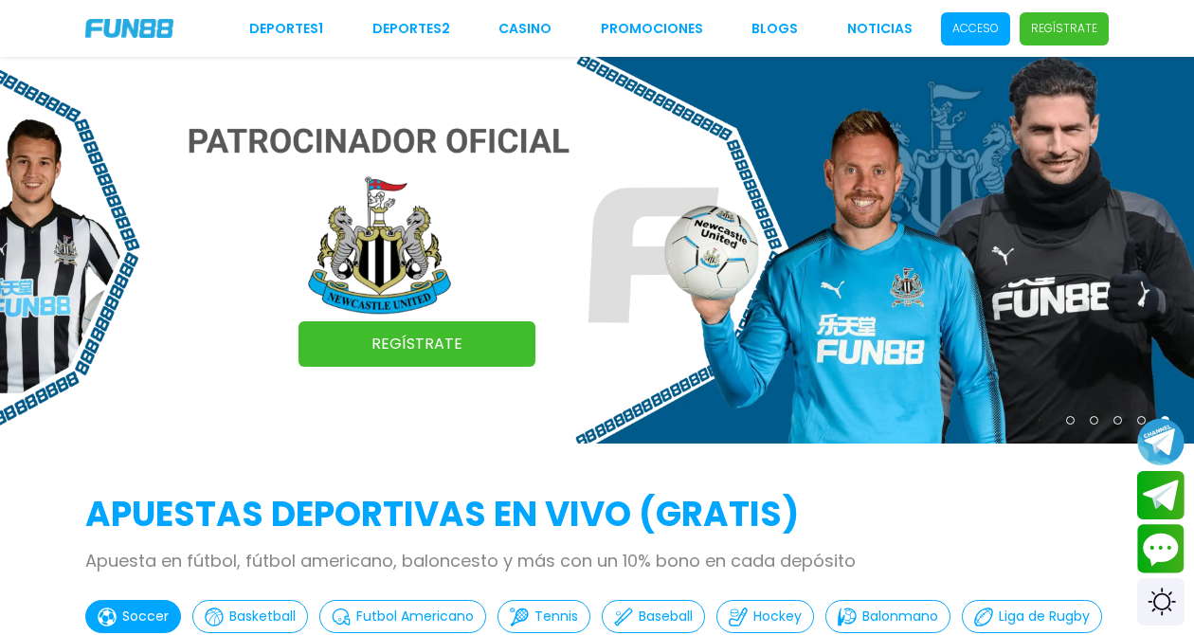
click at [660, 393] on img at bounding box center [597, 250] width 1194 height 387
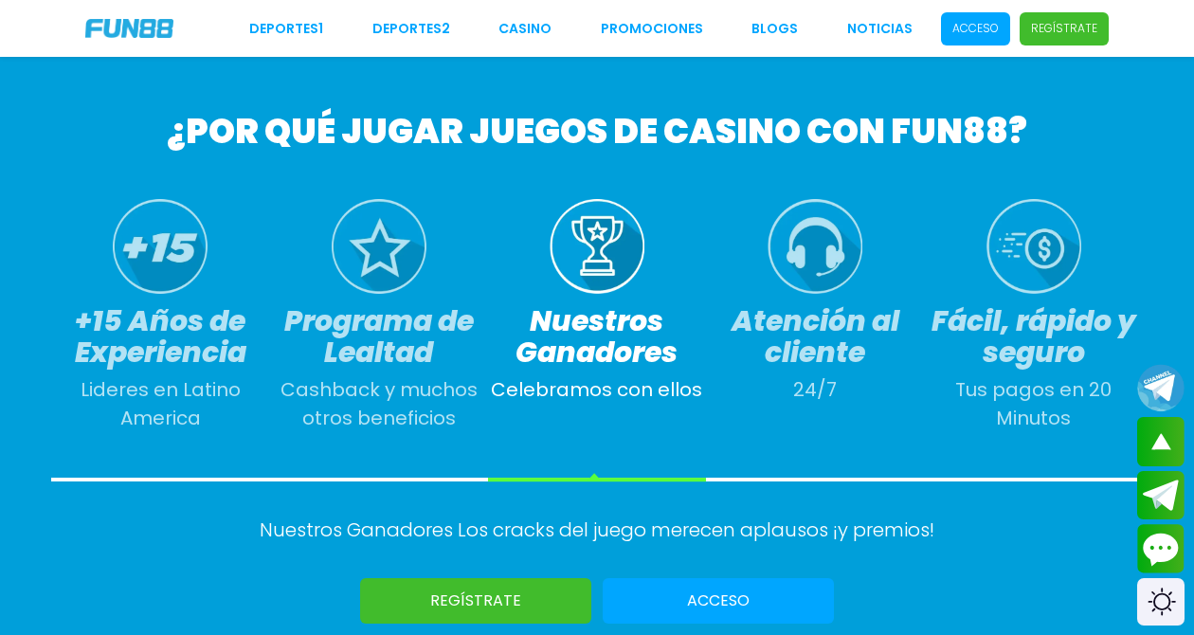
scroll to position [914, 0]
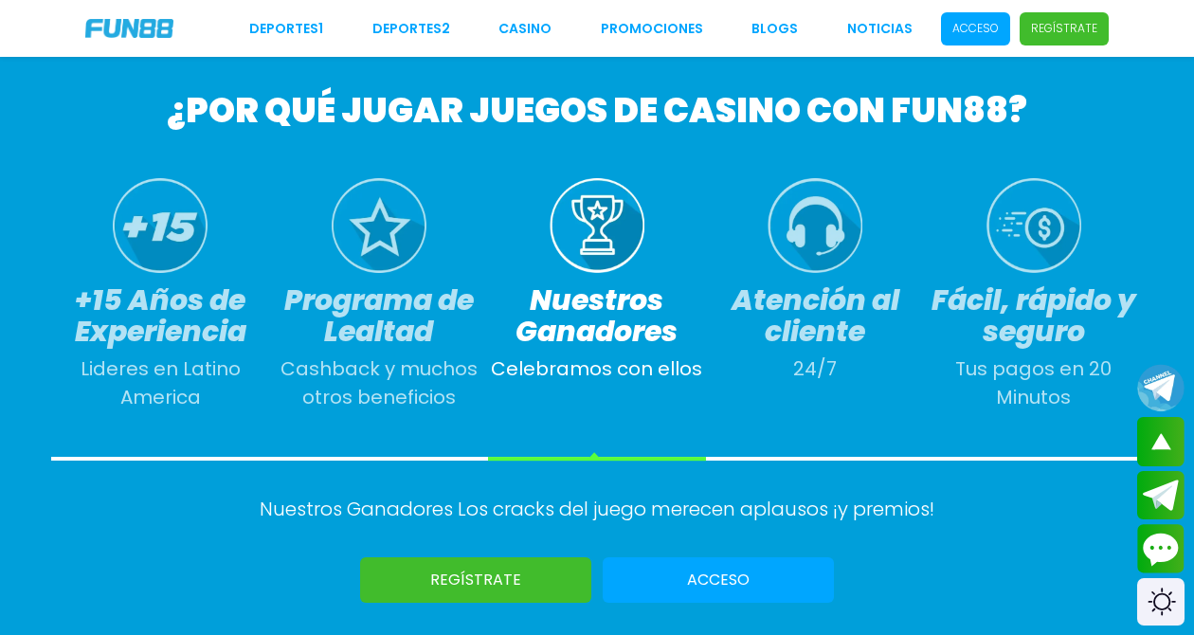
click at [970, 35] on p "Acceso" at bounding box center [975, 28] width 46 height 17
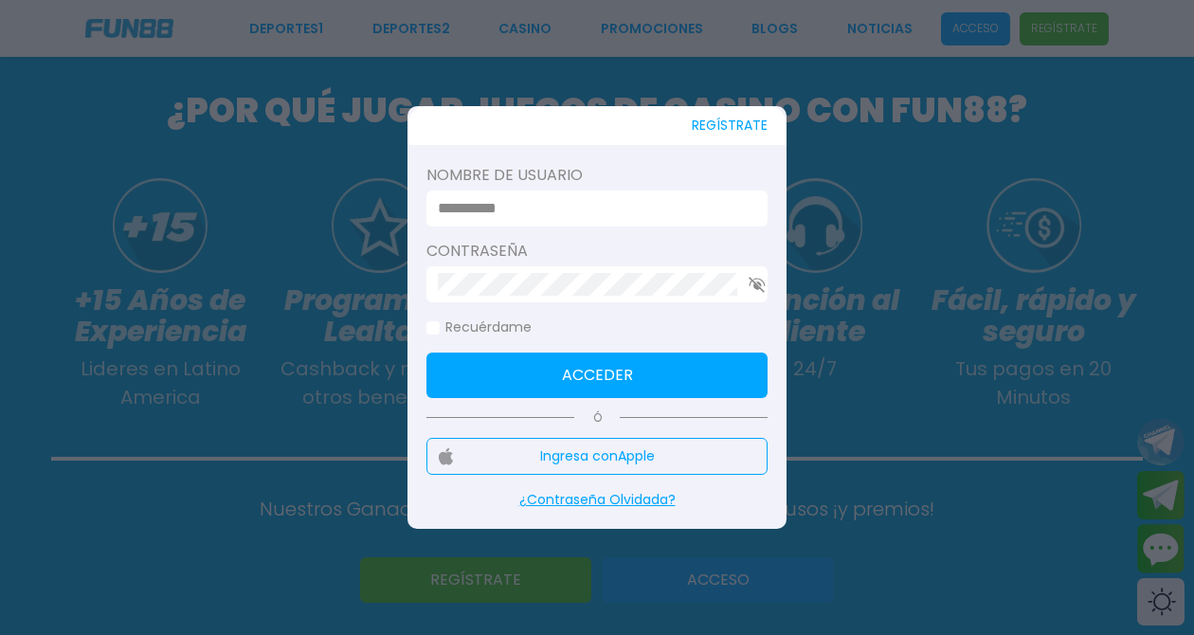
scroll to position [0, 0]
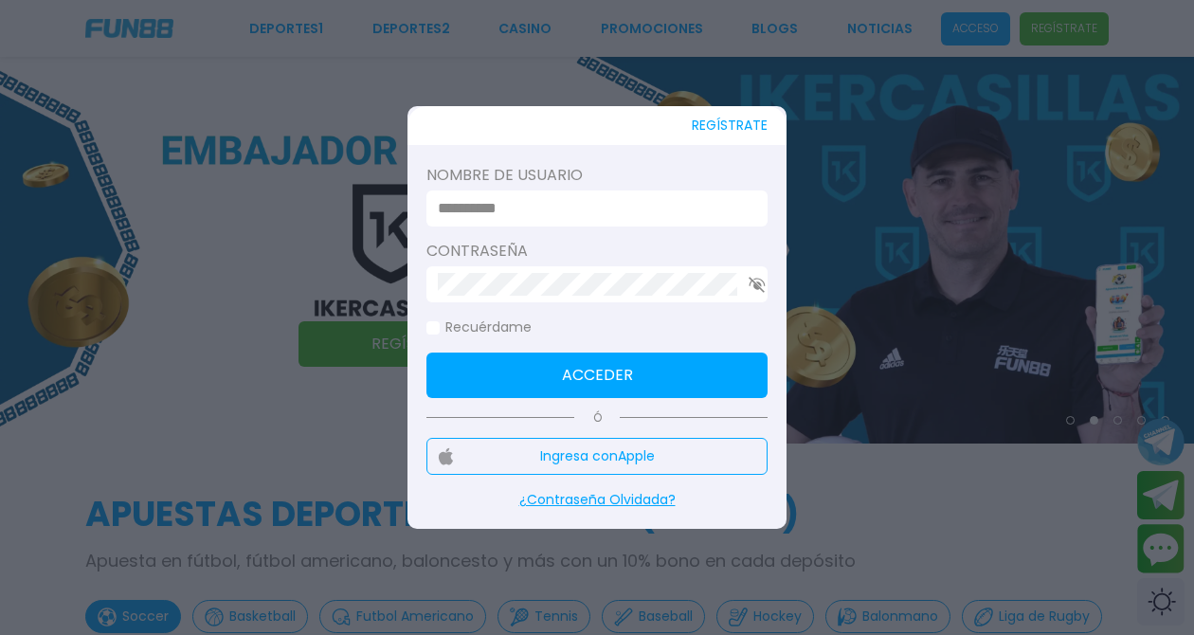
click at [619, 220] on input at bounding box center [591, 208] width 307 height 23
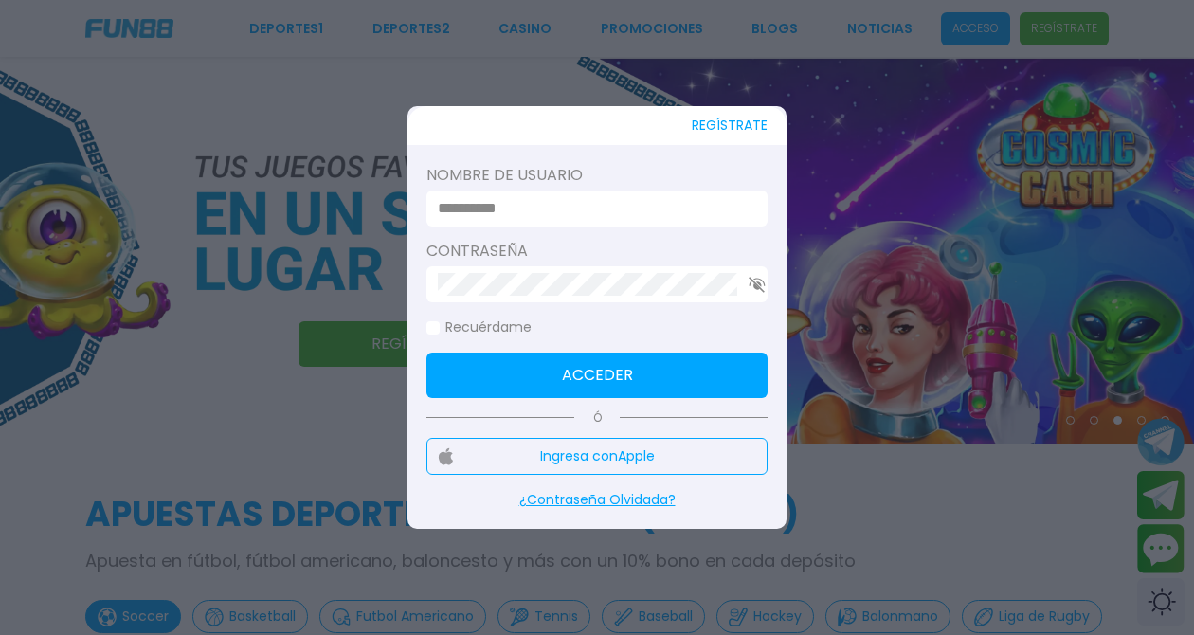
type input "*******"
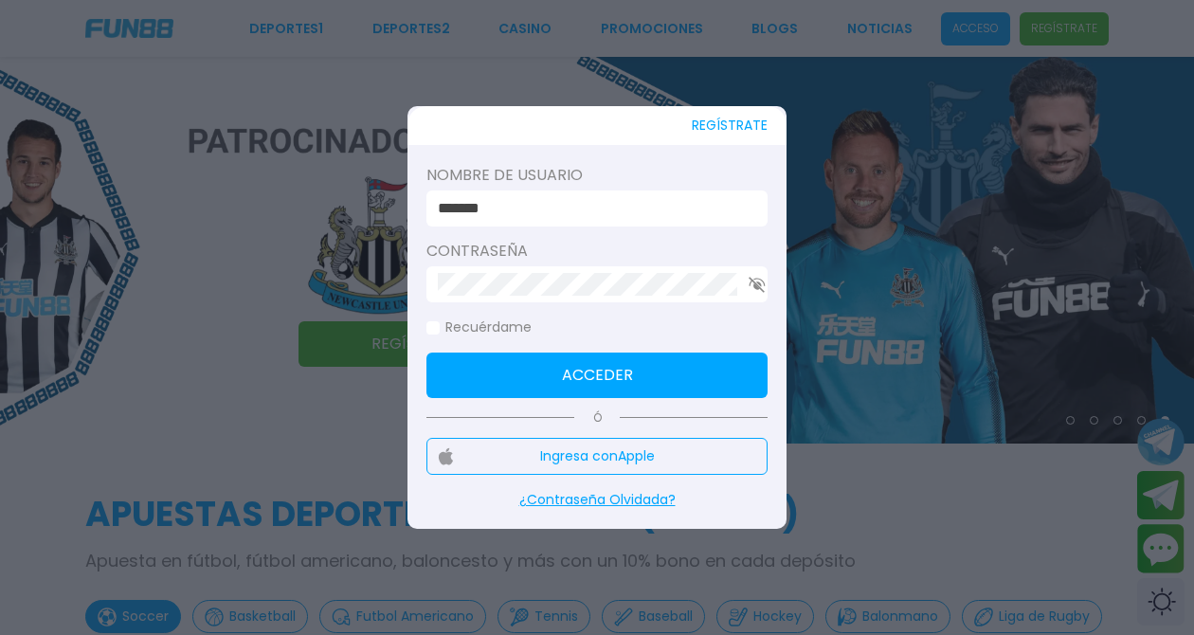
click button "Acceder" at bounding box center [596, 374] width 341 height 45
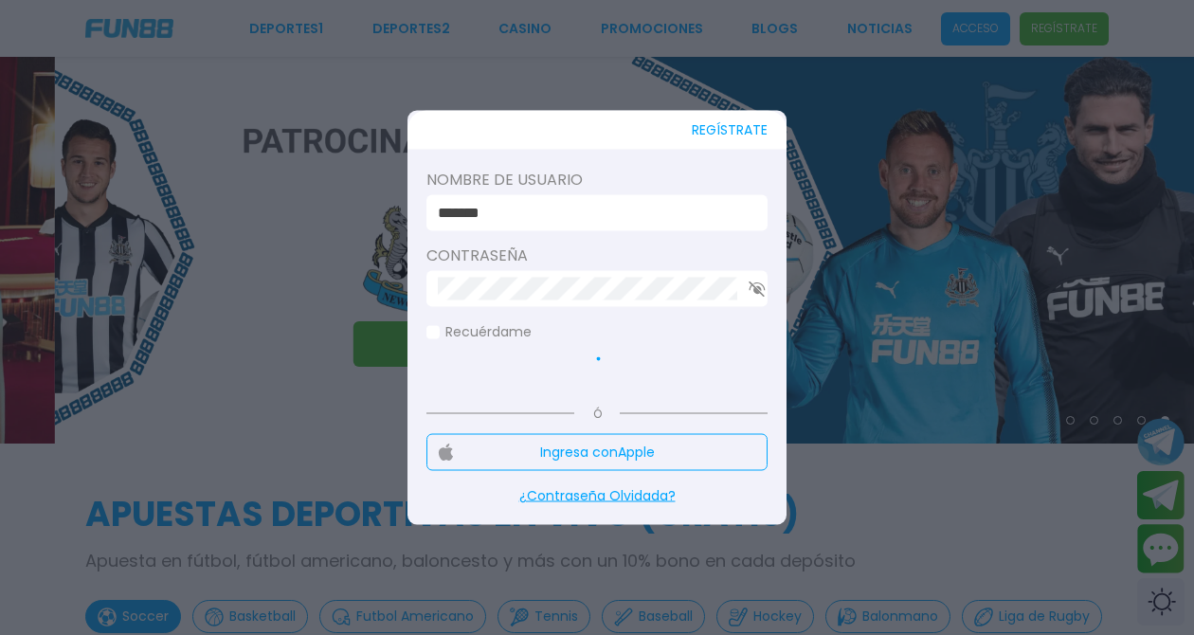
click at [756, 286] on use "button" at bounding box center [756, 288] width 16 height 16
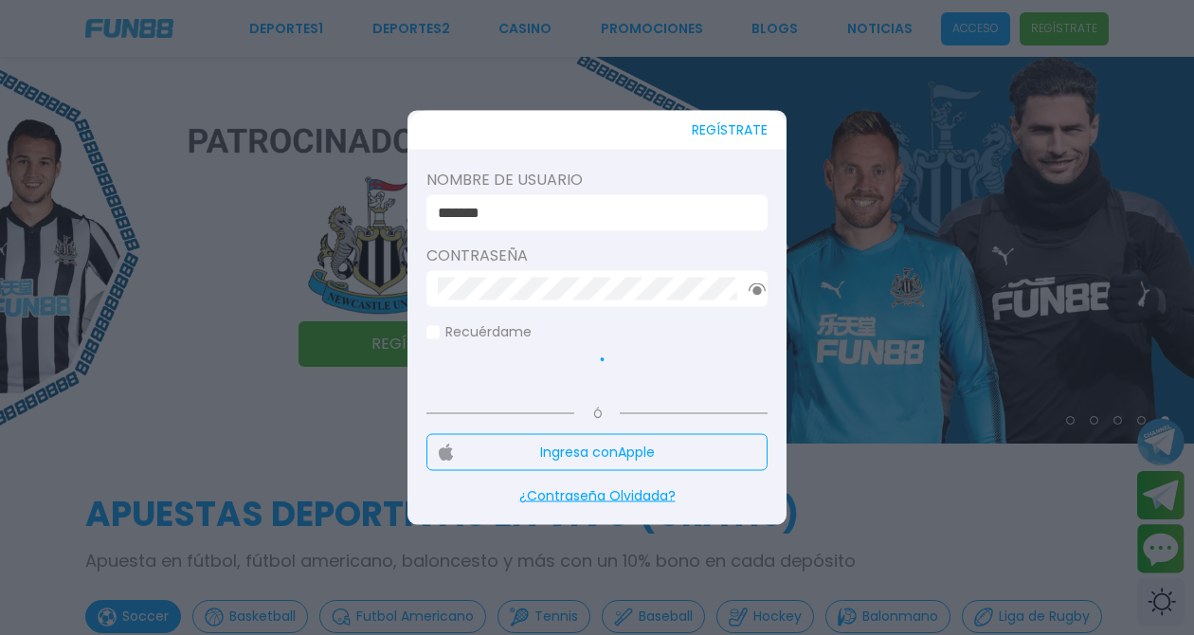
click at [433, 329] on span at bounding box center [432, 331] width 13 height 13
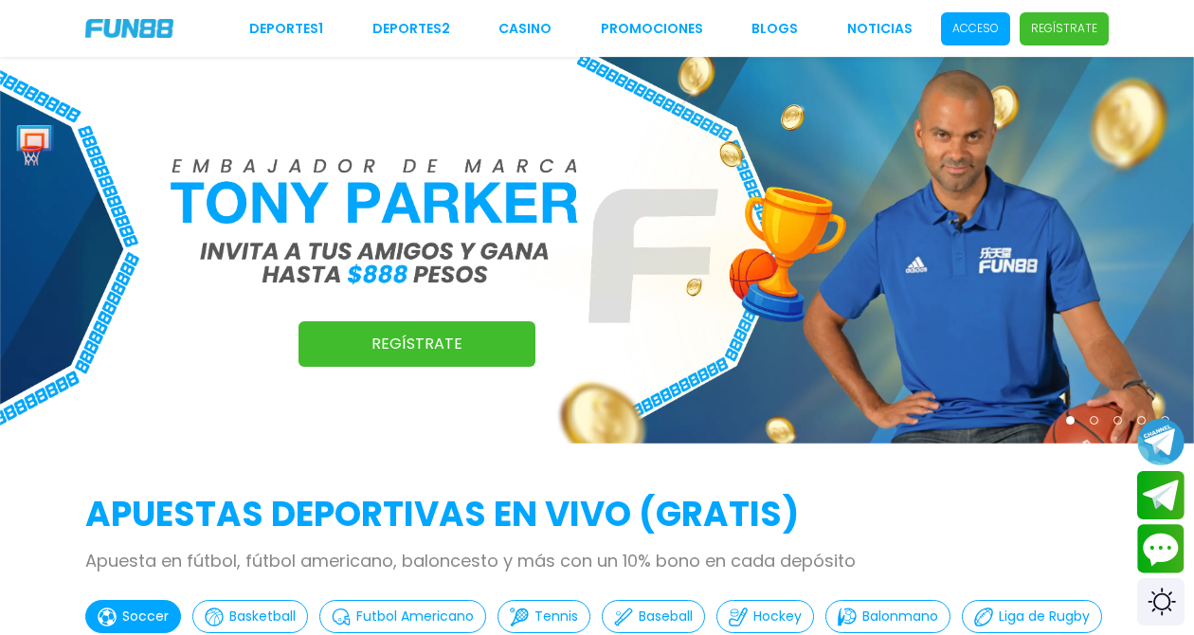
click at [982, 24] on p "Acceso" at bounding box center [975, 28] width 46 height 17
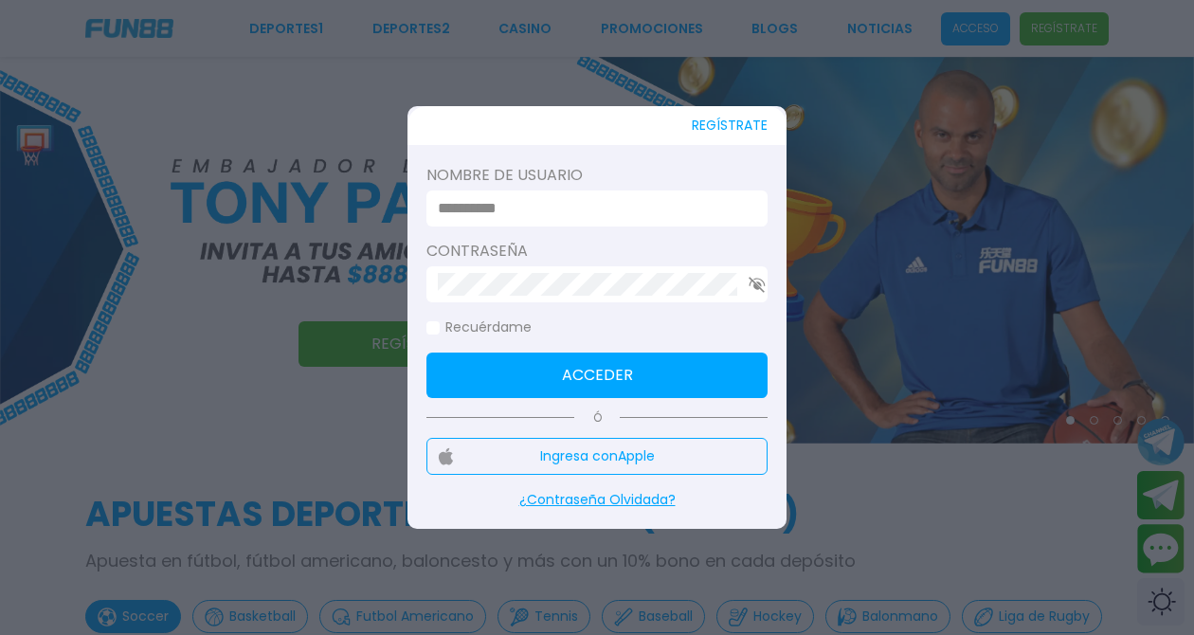
click at [568, 217] on input at bounding box center [591, 208] width 307 height 23
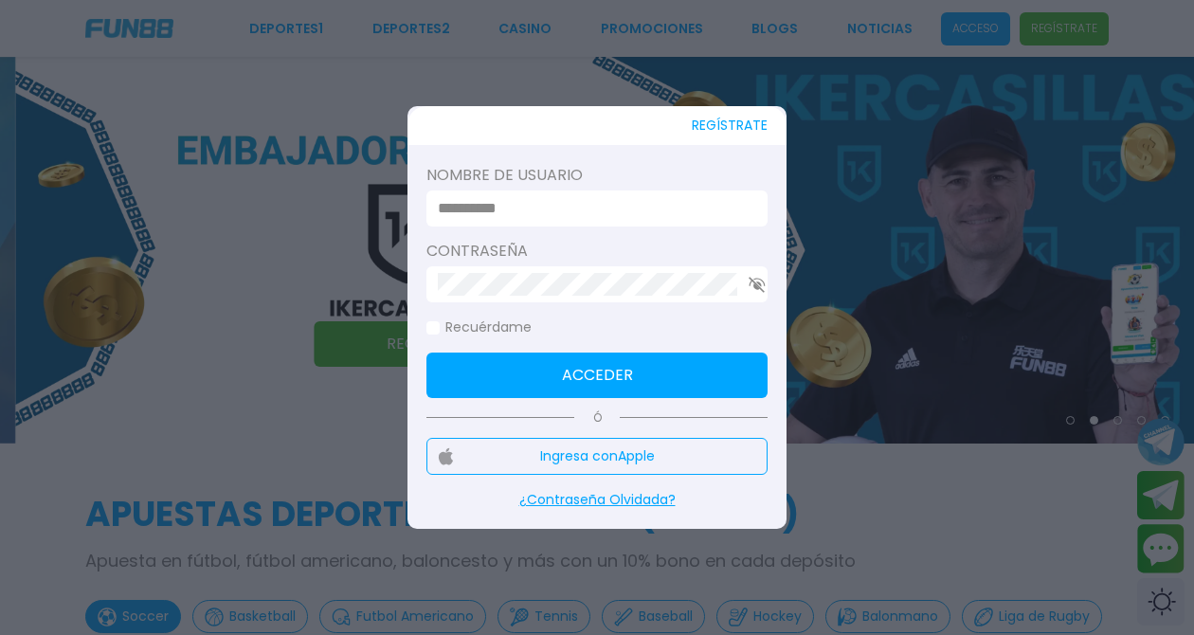
type input "*******"
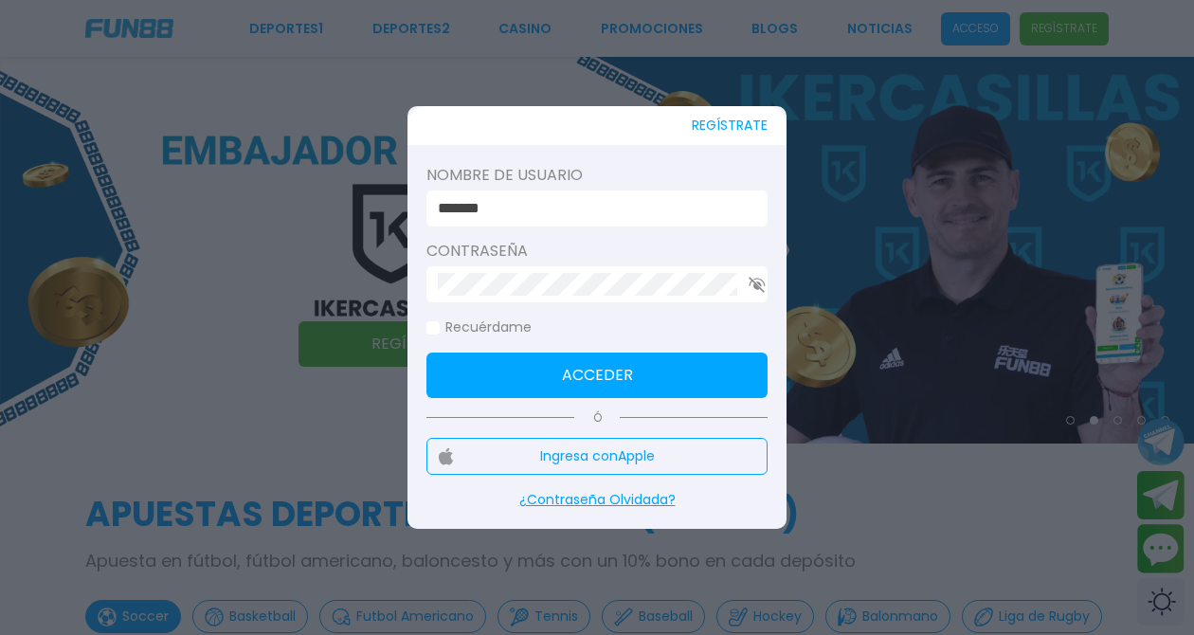
click at [546, 299] on div at bounding box center [596, 284] width 341 height 36
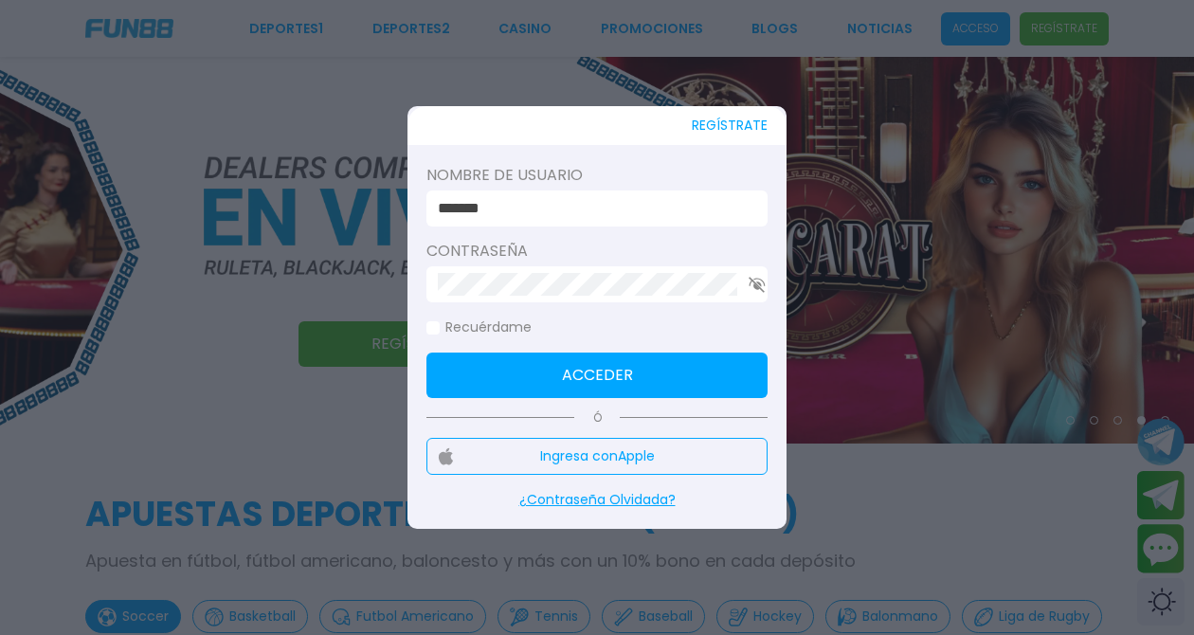
click at [753, 287] on use "button" at bounding box center [756, 285] width 16 height 16
click at [748, 359] on button "Acceder" at bounding box center [596, 374] width 341 height 45
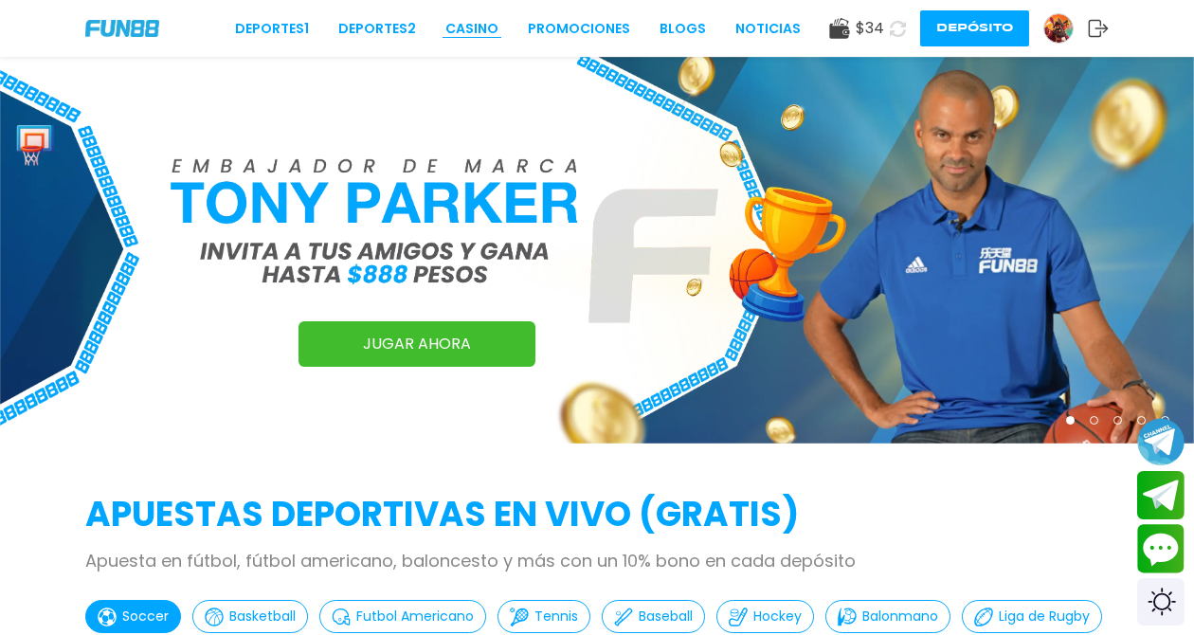
click at [494, 27] on link "CASINO" at bounding box center [471, 29] width 53 height 20
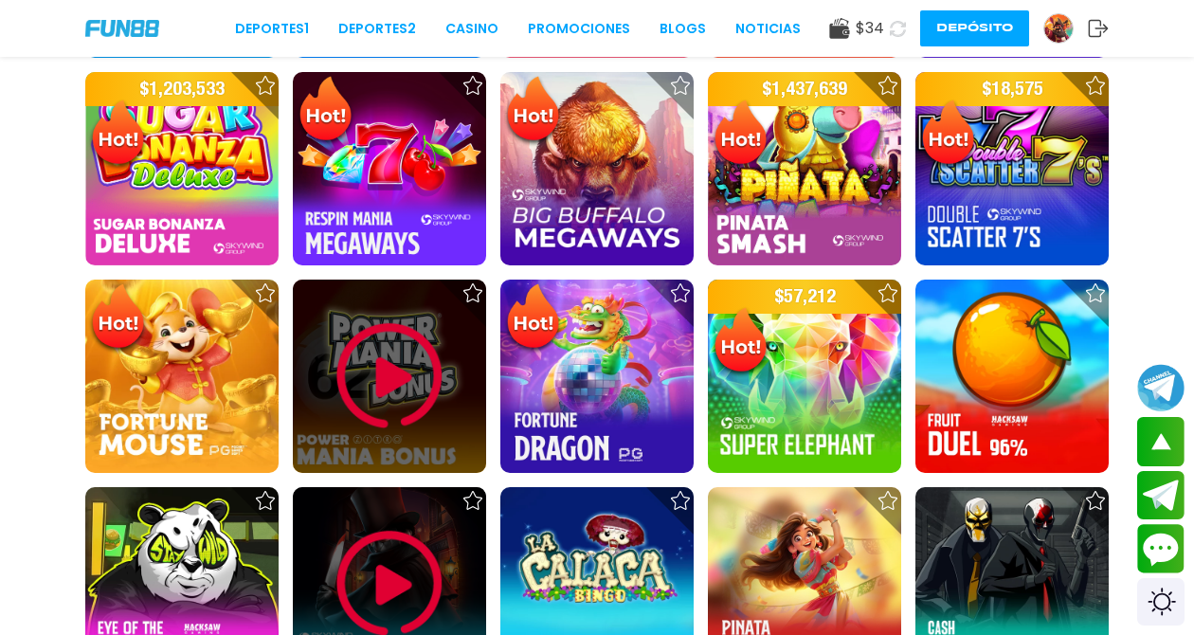
scroll to position [1167, 0]
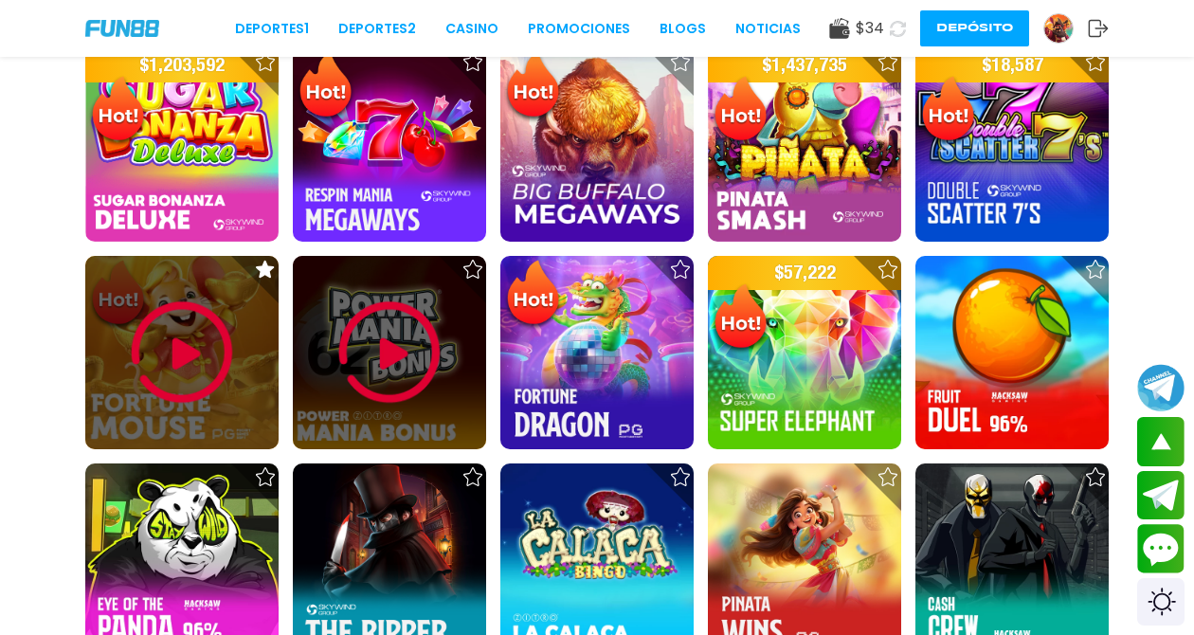
click at [187, 301] on img at bounding box center [182, 353] width 114 height 114
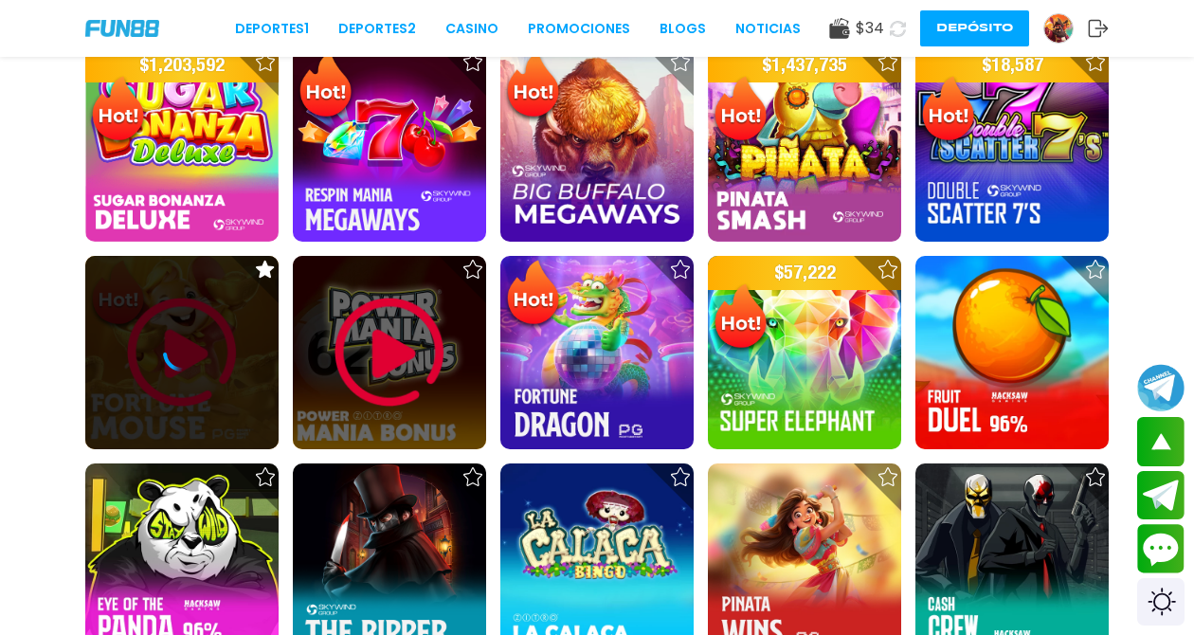
click at [187, 301] on div at bounding box center [181, 352] width 193 height 193
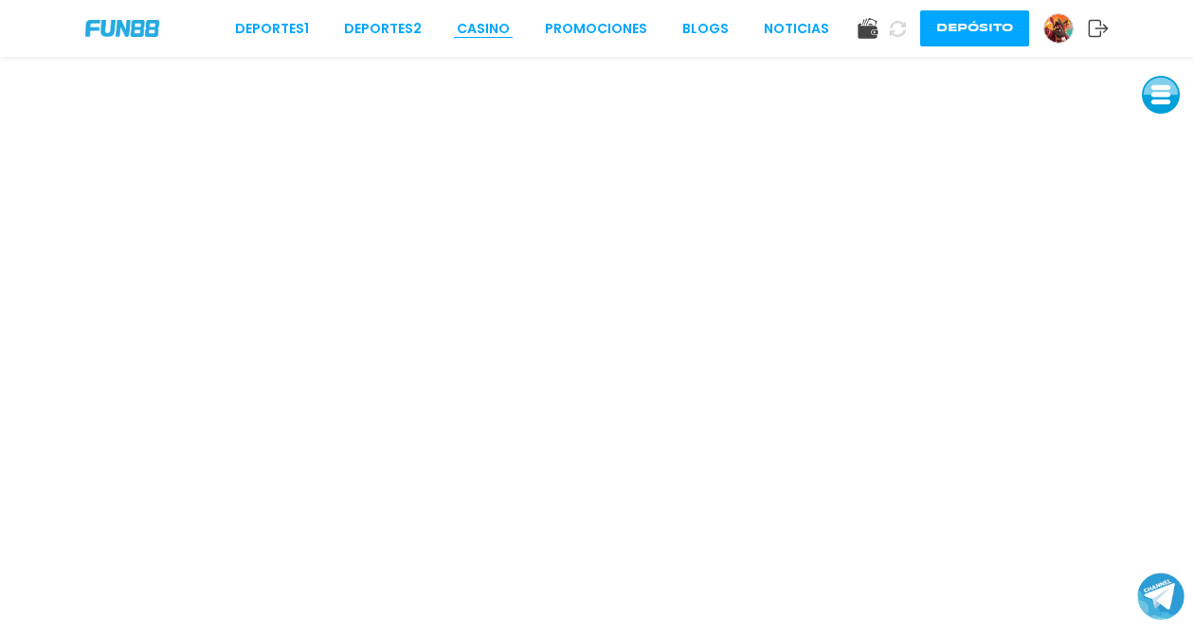
click at [494, 29] on link "CASINO" at bounding box center [483, 29] width 53 height 20
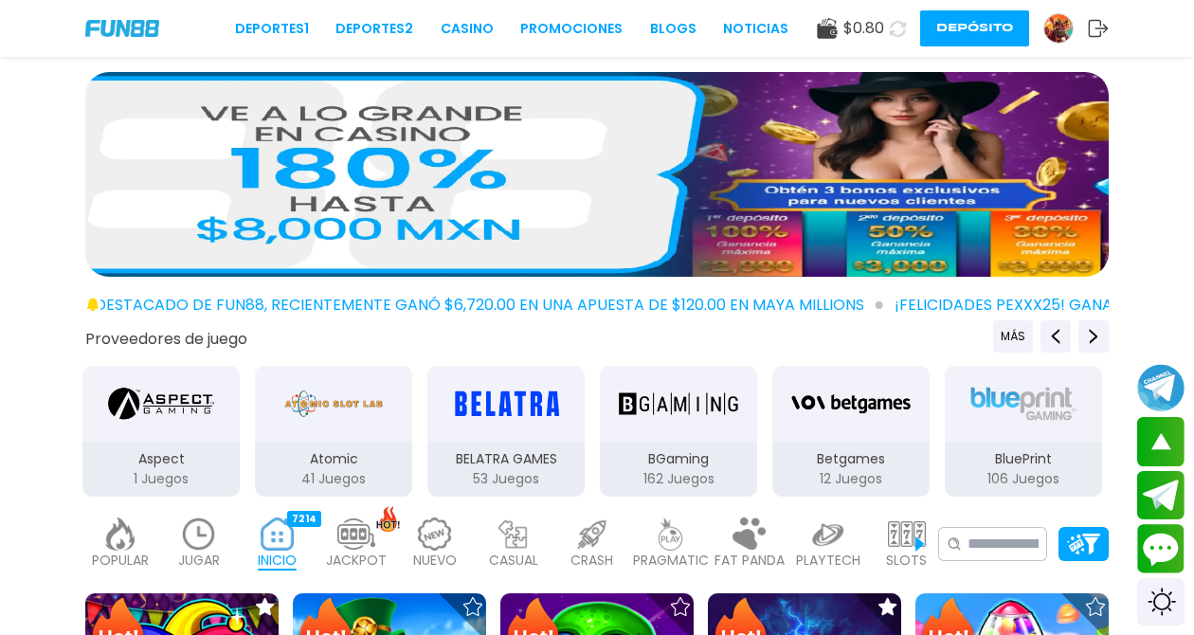
click at [203, 517] on img at bounding box center [199, 533] width 38 height 33
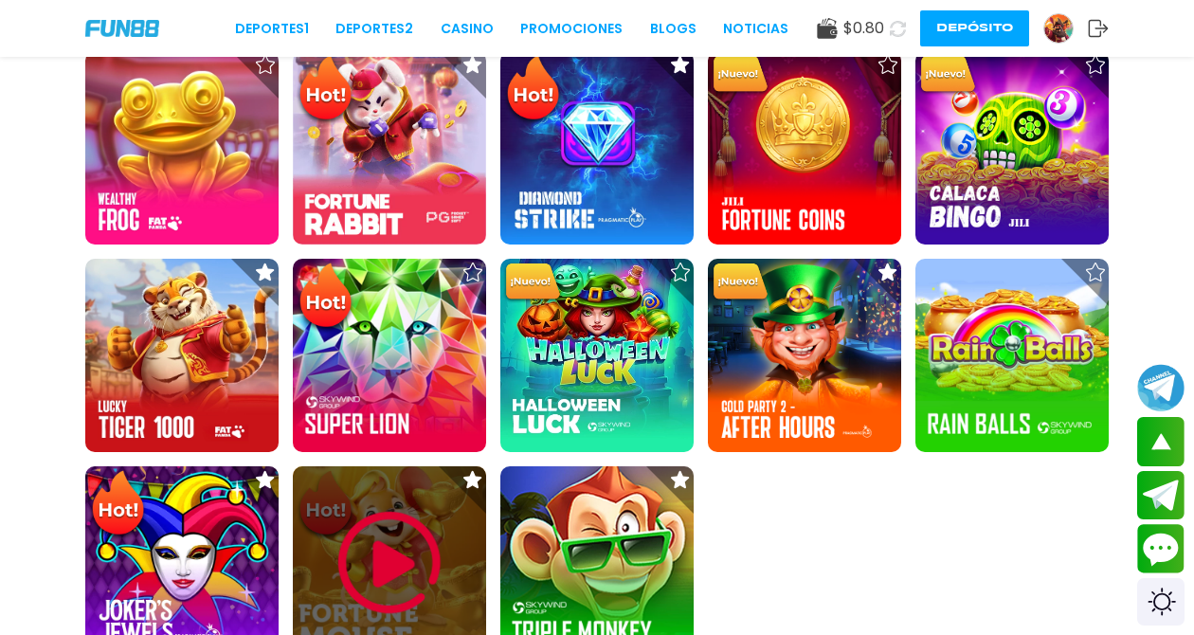
scroll to position [773, 0]
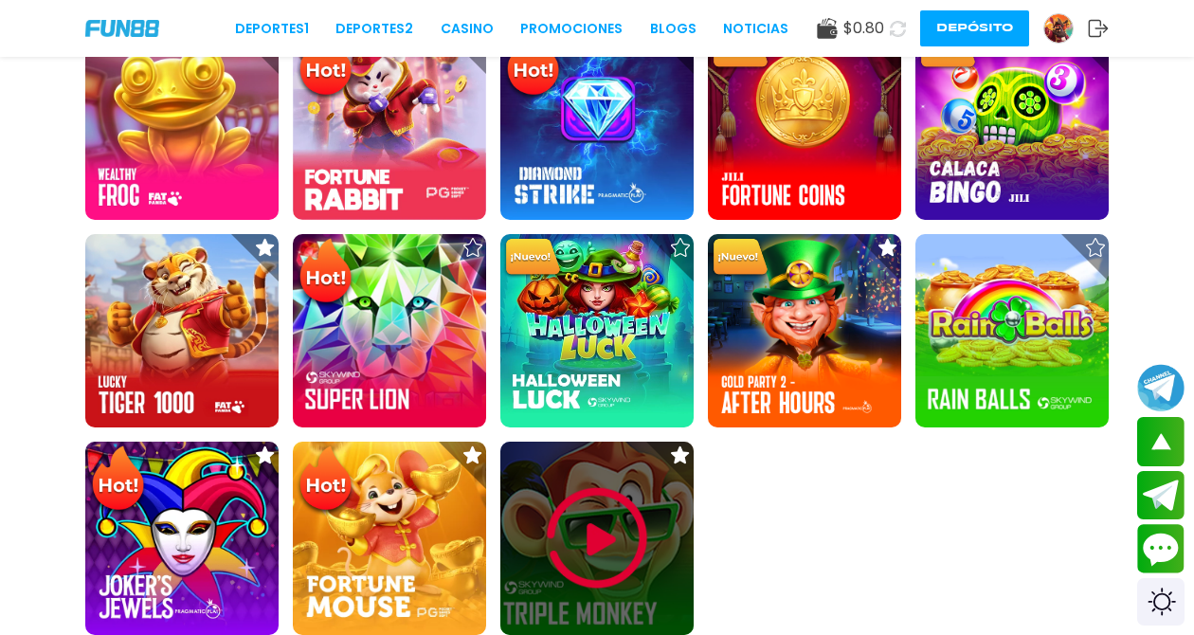
click at [597, 504] on img at bounding box center [597, 538] width 114 height 114
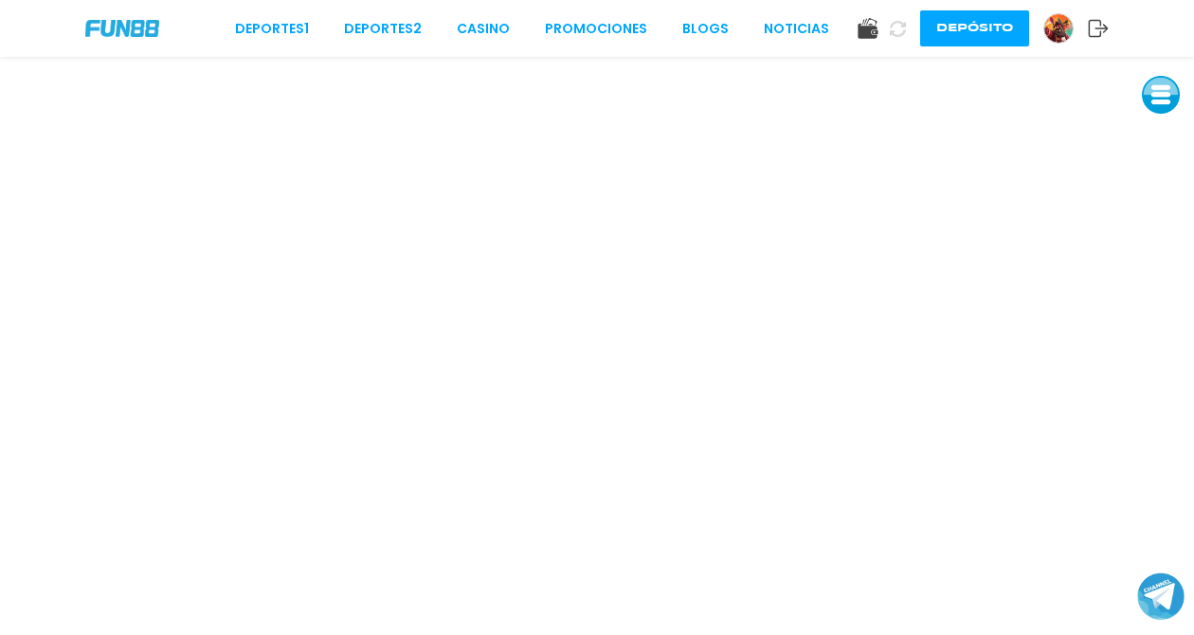
click at [901, 38] on button at bounding box center [897, 28] width 27 height 27
